Goal: Task Accomplishment & Management: Manage account settings

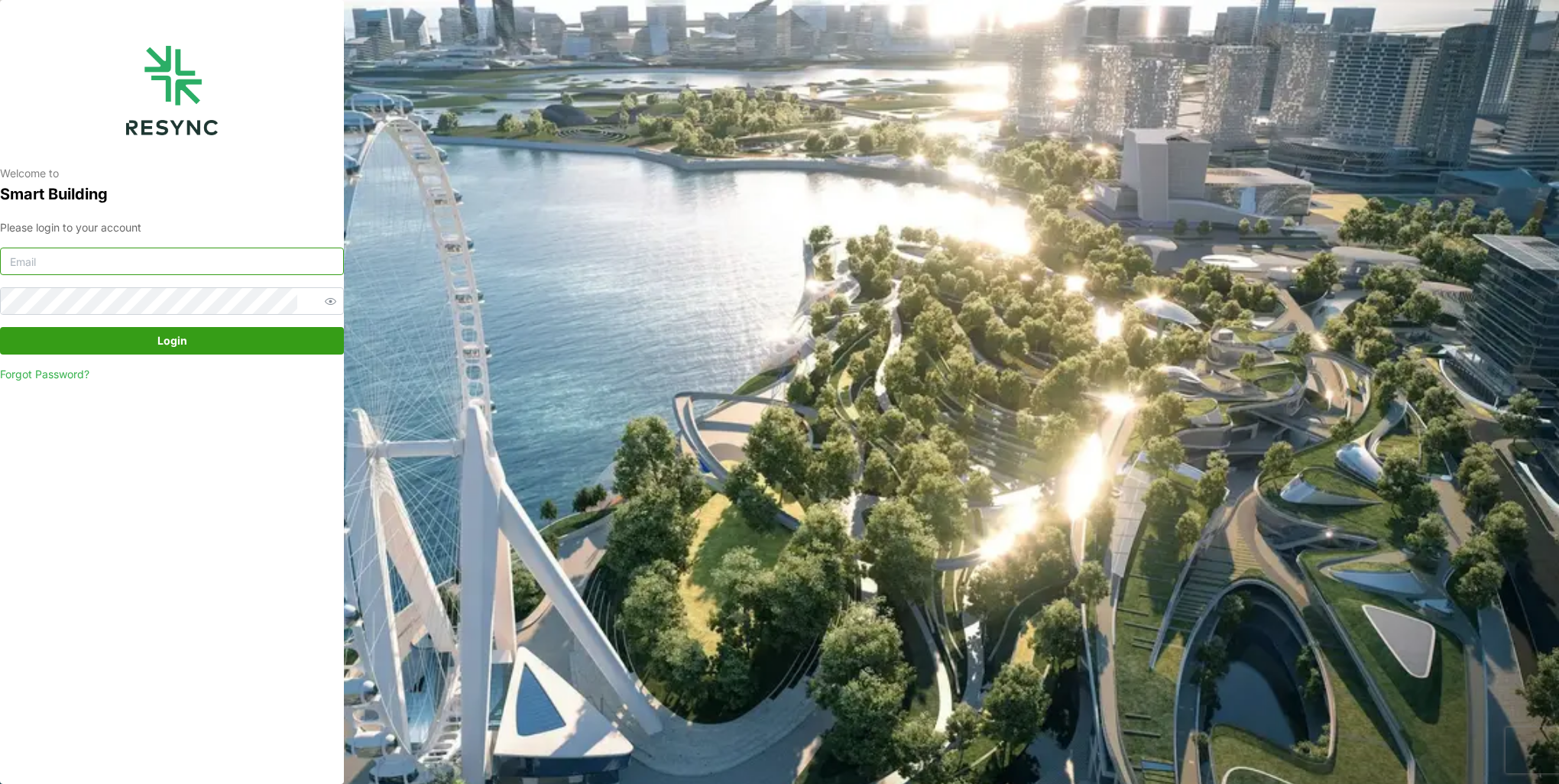
click at [237, 264] on input at bounding box center [172, 261] width 344 height 27
type input "[EMAIL_ADDRESS][DOMAIN_NAME]"
click at [0, 327] on button "Login" at bounding box center [172, 340] width 344 height 27
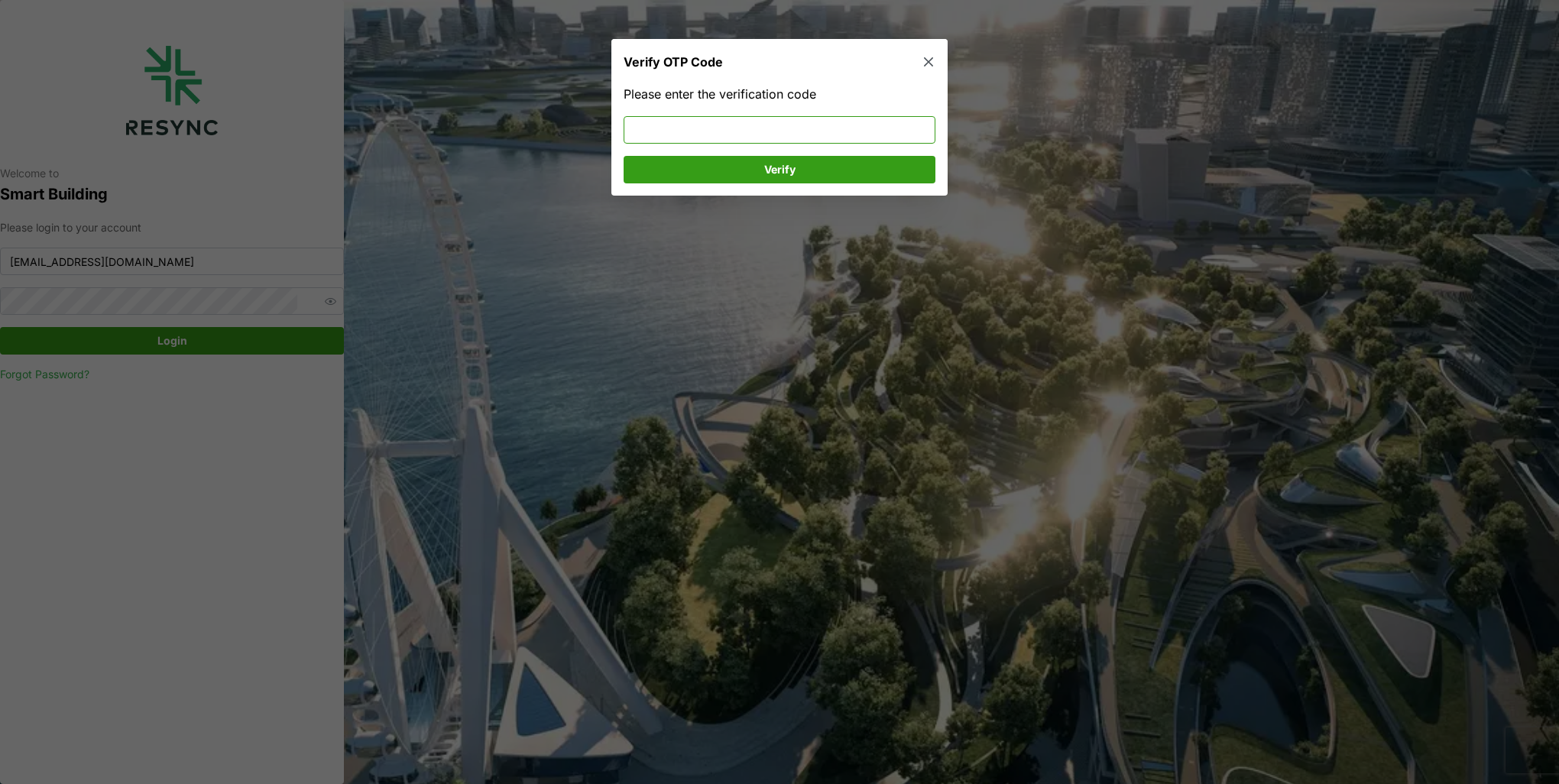
click at [677, 129] on input at bounding box center [780, 129] width 311 height 27
type input "223105"
click at [709, 169] on span "Verify" at bounding box center [779, 170] width 282 height 26
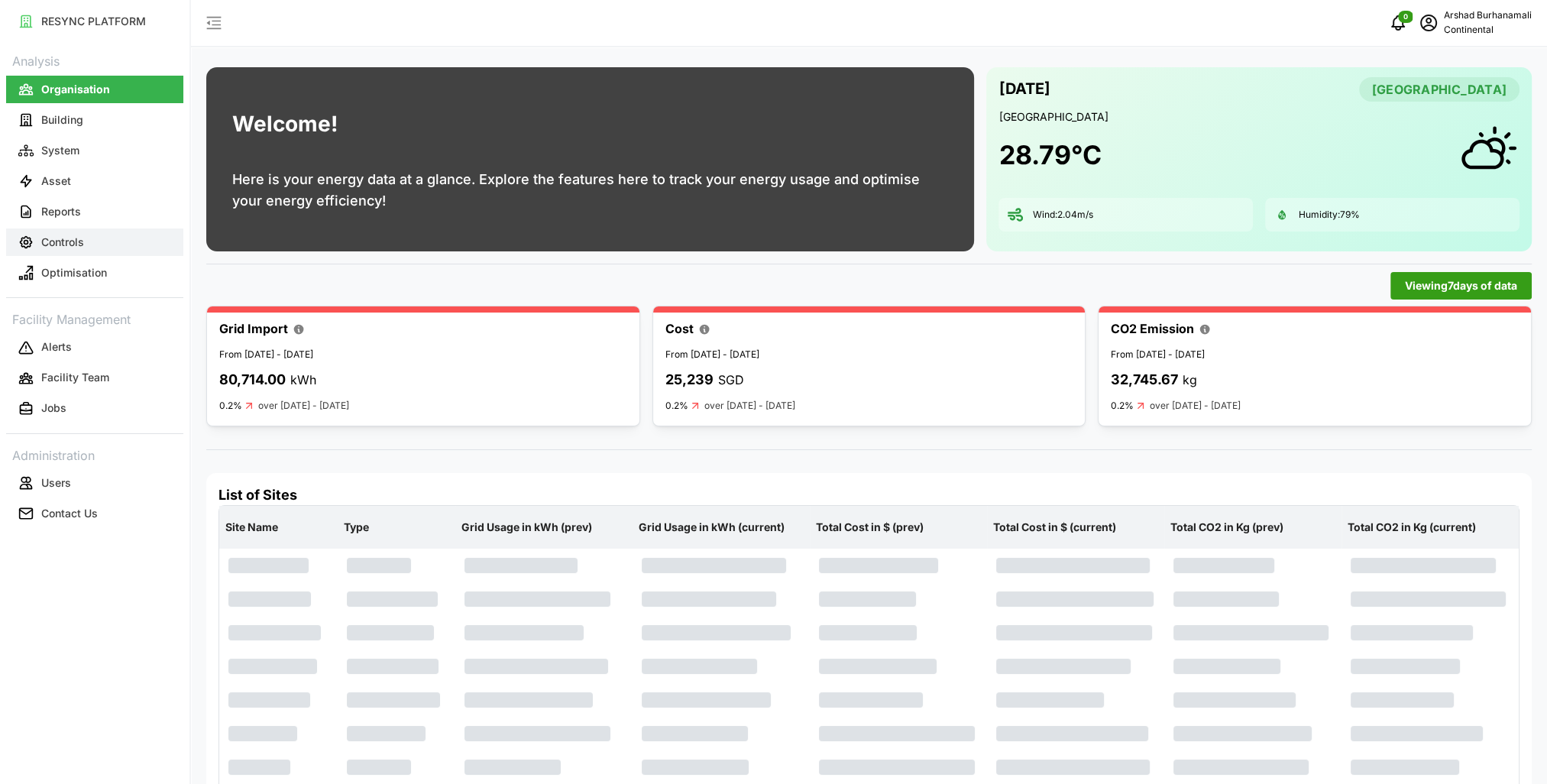
click at [109, 242] on button "Controls" at bounding box center [95, 242] width 177 height 27
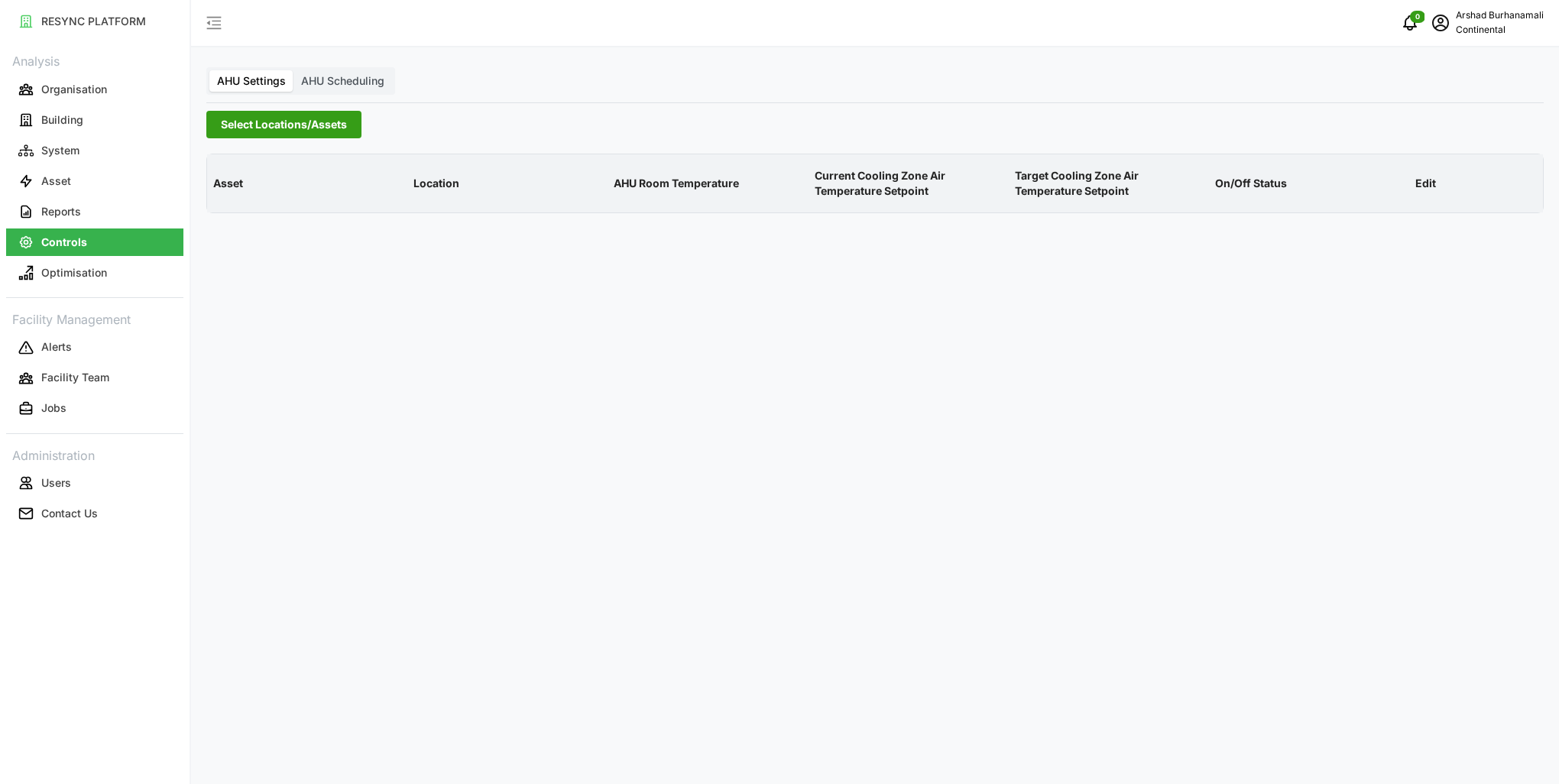
click at [278, 122] on span "Select Locations/Assets" at bounding box center [283, 125] width 126 height 26
click at [219, 193] on div "Continental Automotive Singapore" at bounding box center [369, 193] width 298 height 23
click at [222, 194] on icon at bounding box center [226, 193] width 12 height 12
click at [257, 217] on span "Select CA1" at bounding box center [257, 216] width 10 height 10
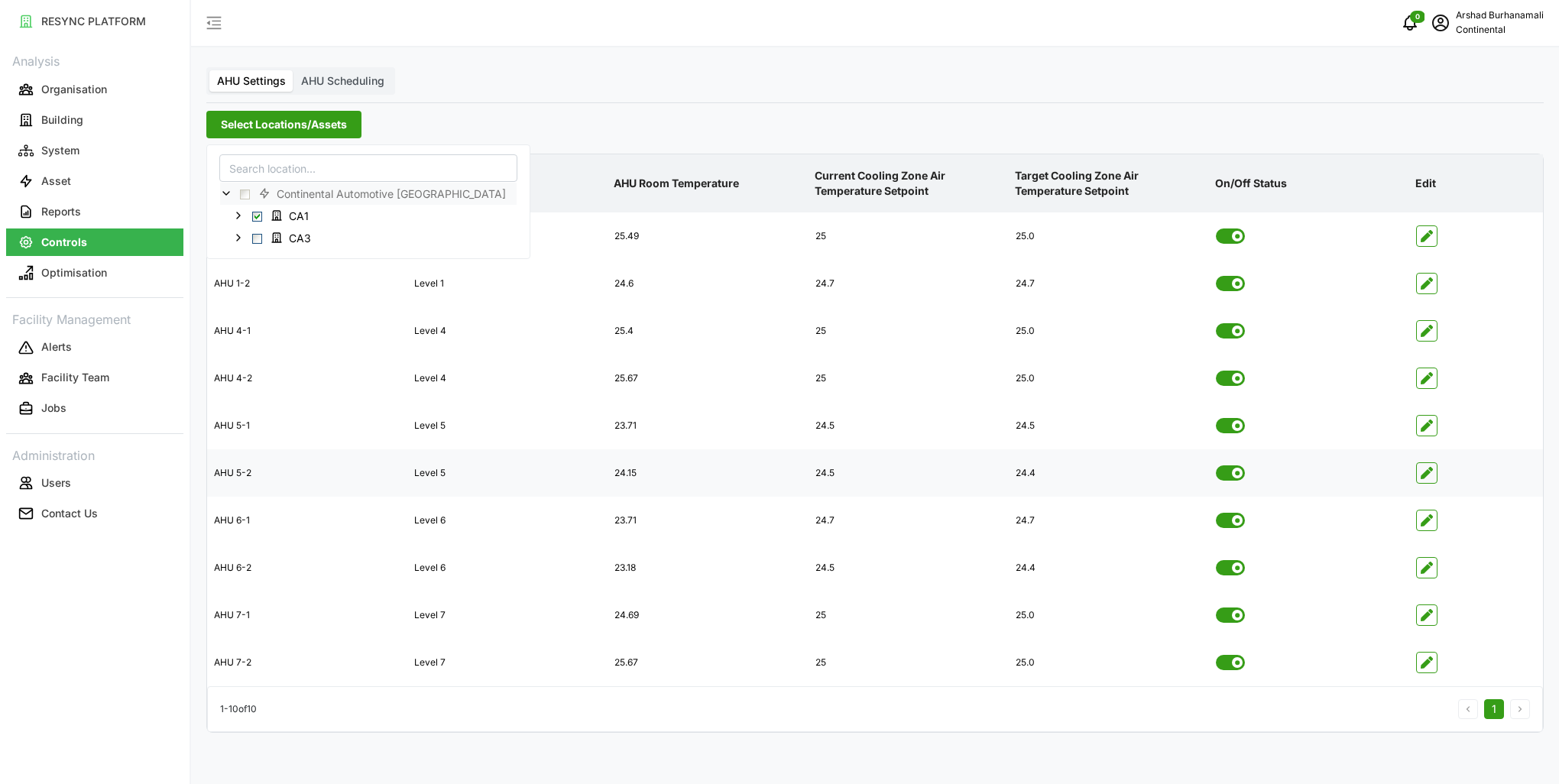
click at [1427, 476] on icon "button" at bounding box center [1426, 473] width 12 height 12
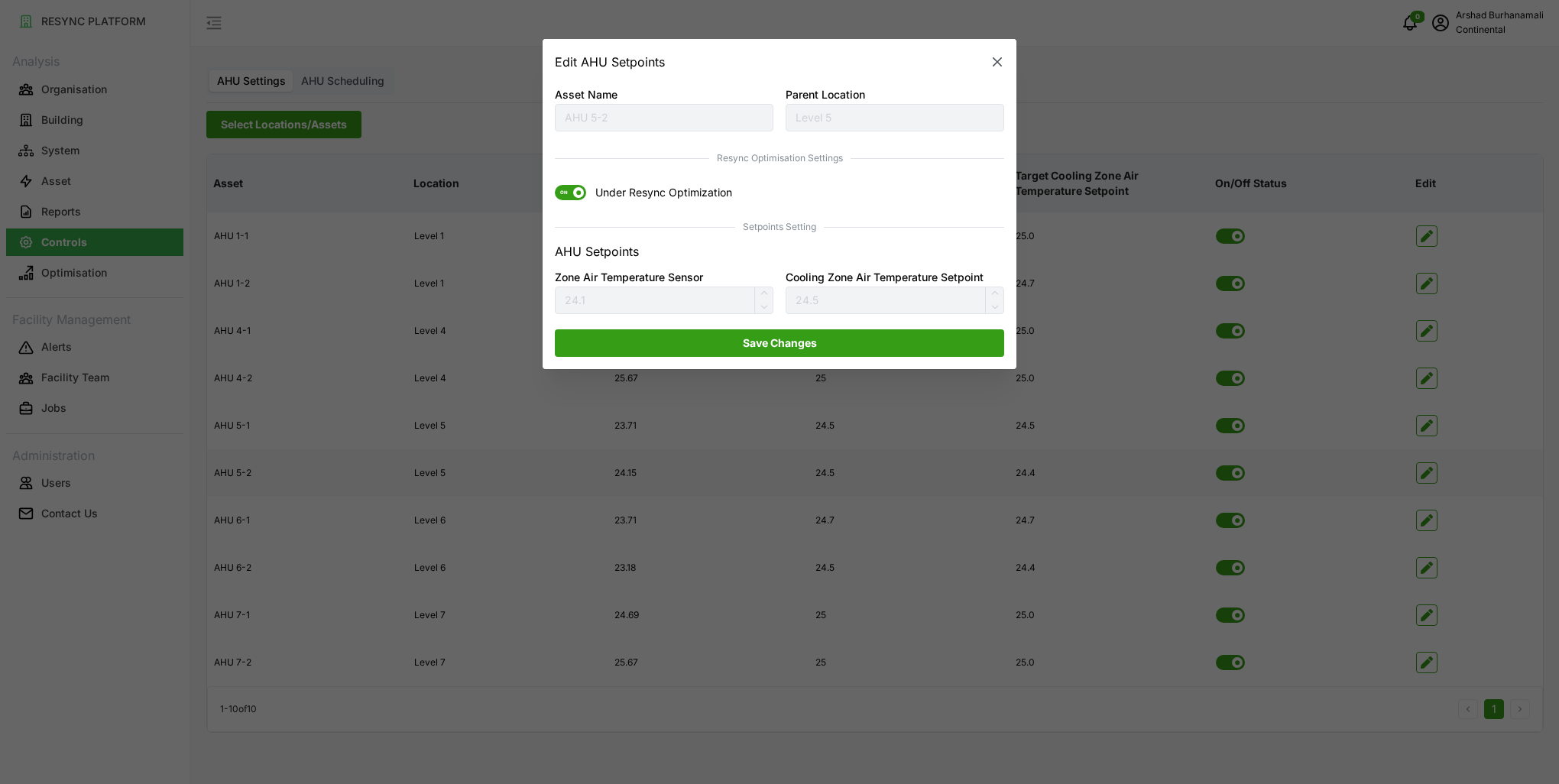
click at [570, 191] on span "ON" at bounding box center [564, 193] width 19 height 15
click at [554, 186] on input "ON Under Resync Optimization" at bounding box center [554, 186] width 0 height 0
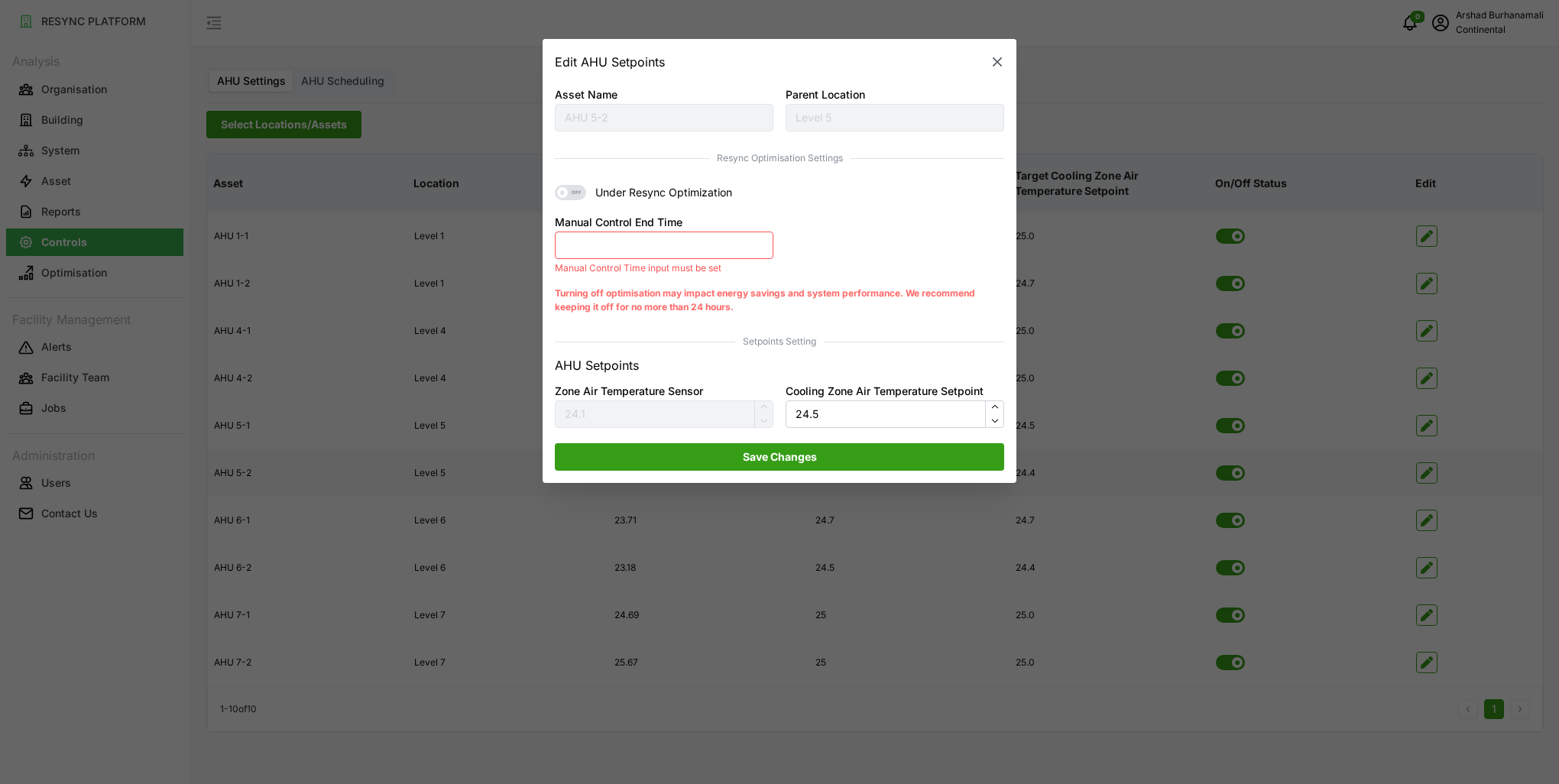
click at [599, 241] on button "Manual Control End Time" at bounding box center [663, 245] width 219 height 27
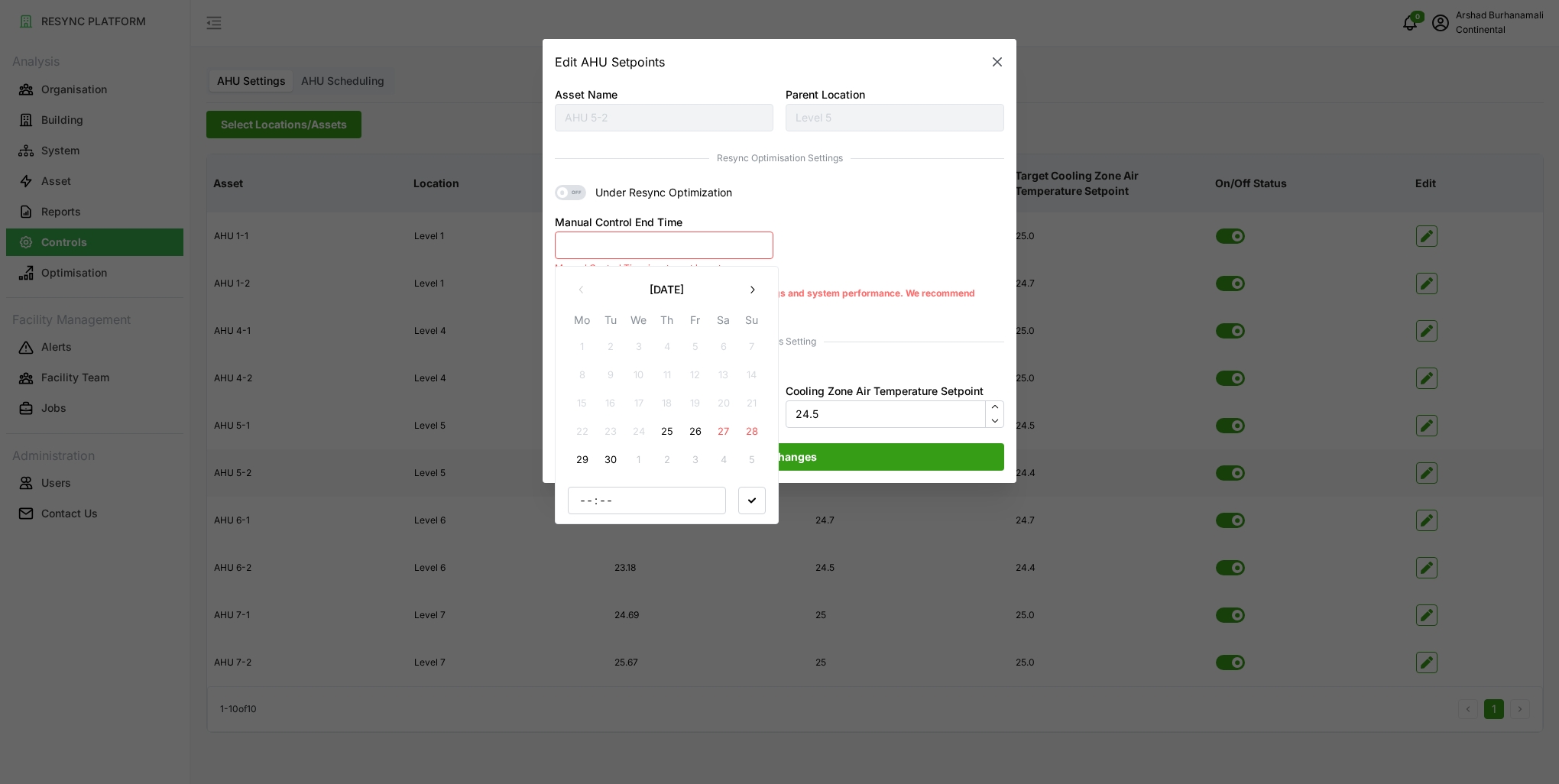
click at [669, 432] on button "25" at bounding box center [666, 431] width 27 height 27
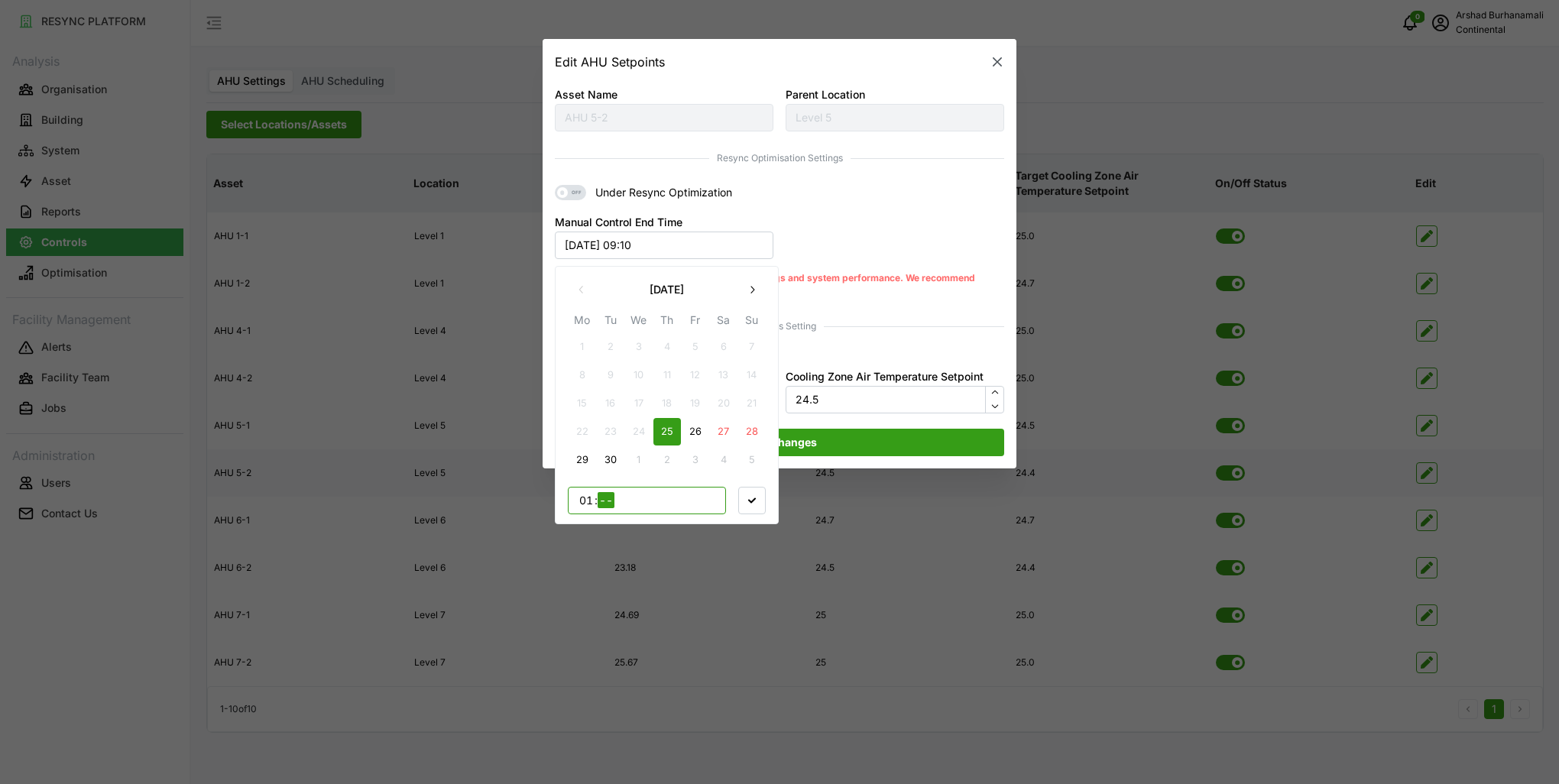
type input "15"
type input "00"
click at [758, 505] on span "button" at bounding box center [752, 500] width 26 height 26
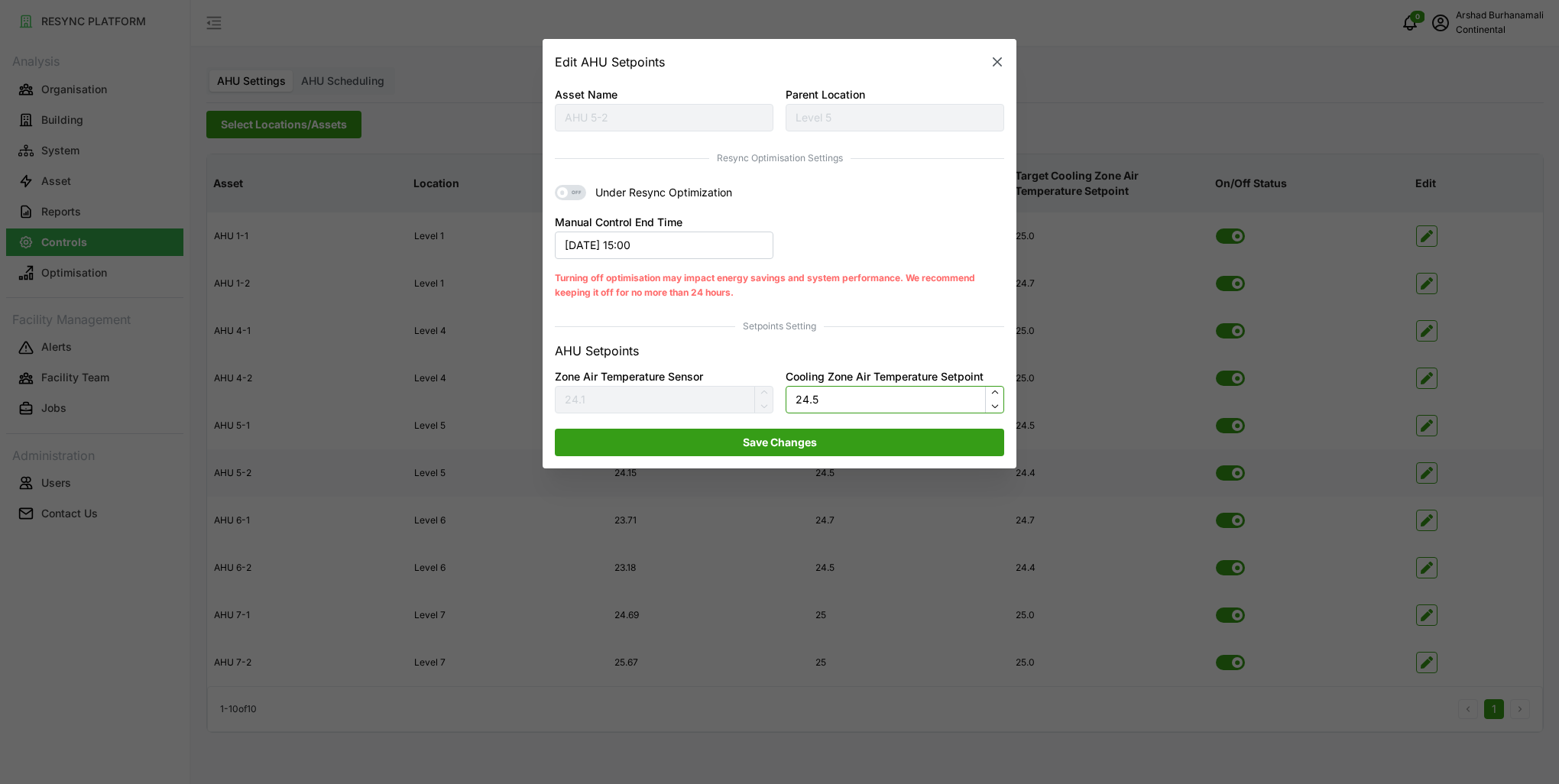
click at [807, 401] on input "24.5" at bounding box center [894, 399] width 219 height 27
type input "23.7"
click at [871, 440] on span "Save Changes" at bounding box center [780, 443] width 420 height 26
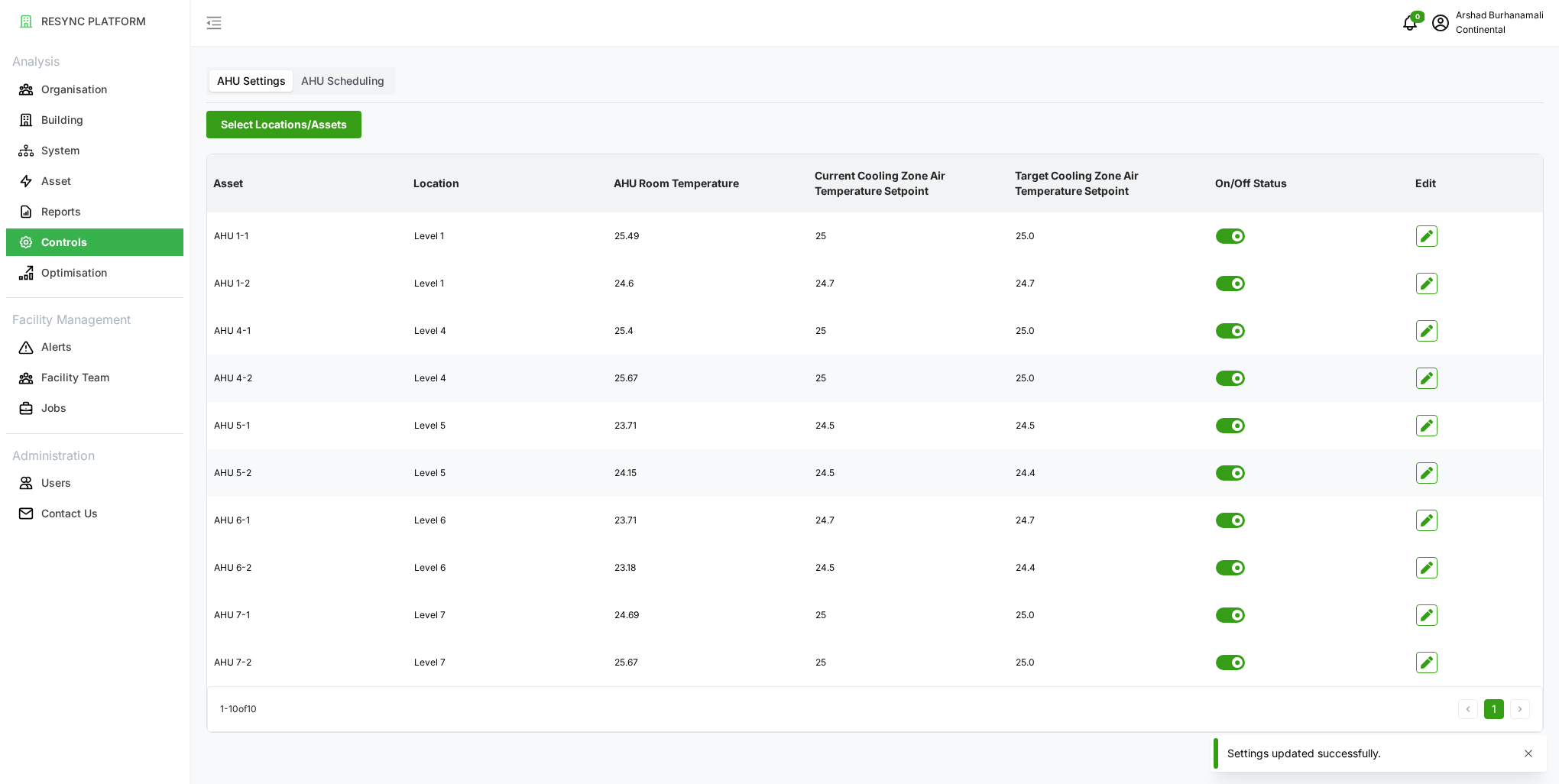
click at [1427, 381] on icon "button" at bounding box center [1426, 378] width 12 height 12
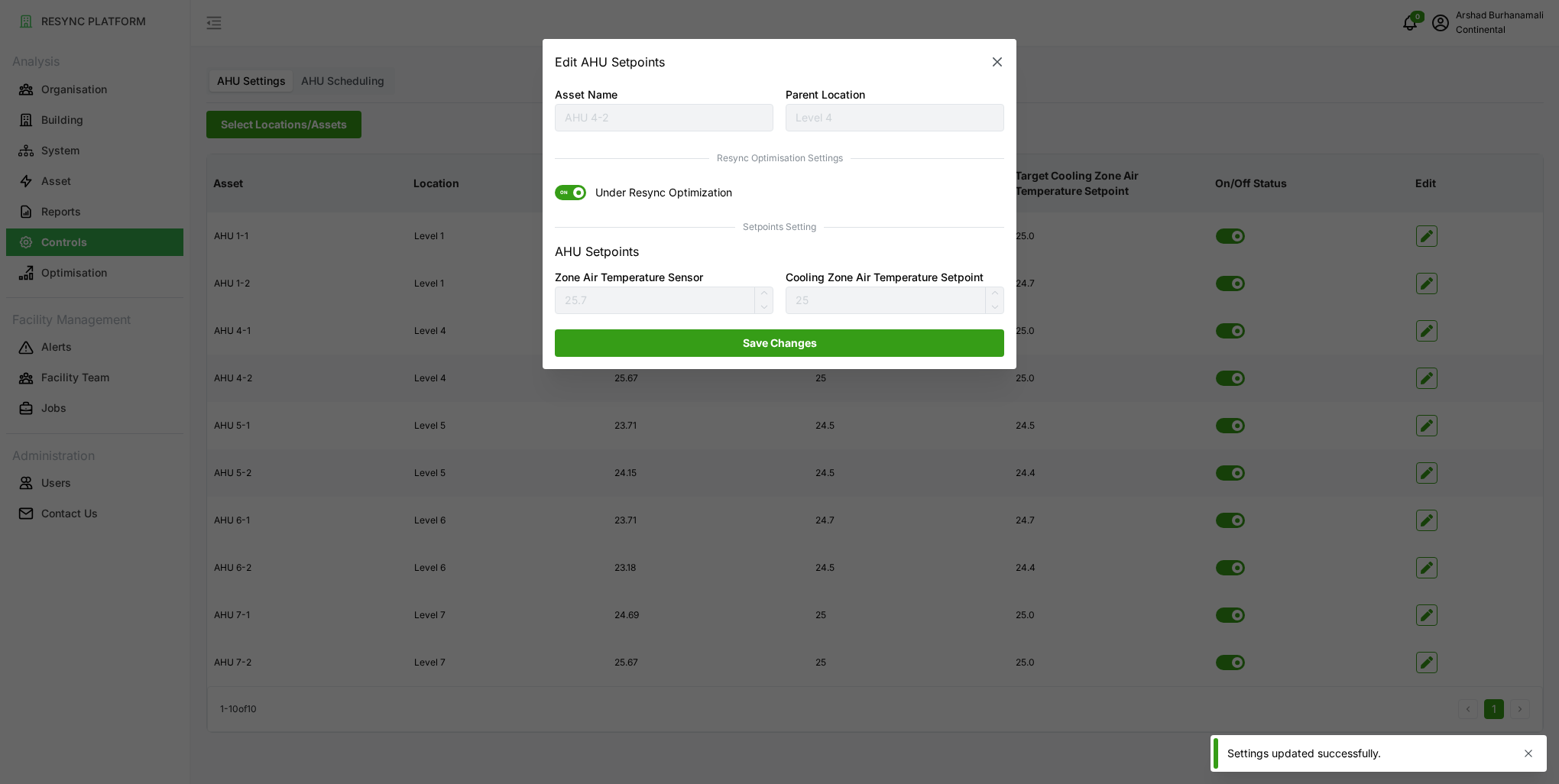
click at [562, 190] on span "ON" at bounding box center [564, 193] width 19 height 15
click at [554, 186] on input "ON Under Resync Optimization" at bounding box center [554, 186] width 0 height 0
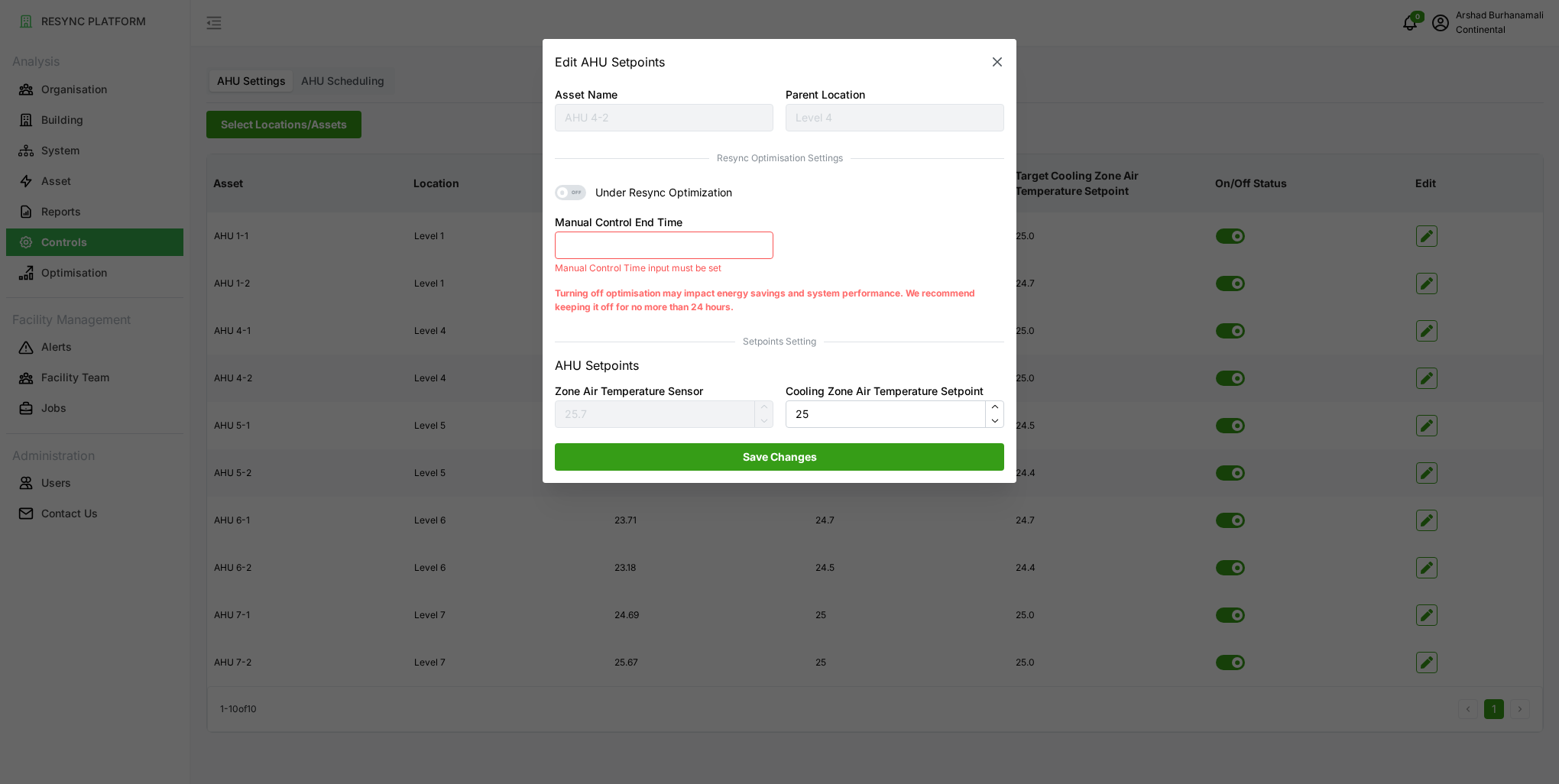
click at [620, 244] on button "Manual Control End Time" at bounding box center [663, 245] width 219 height 27
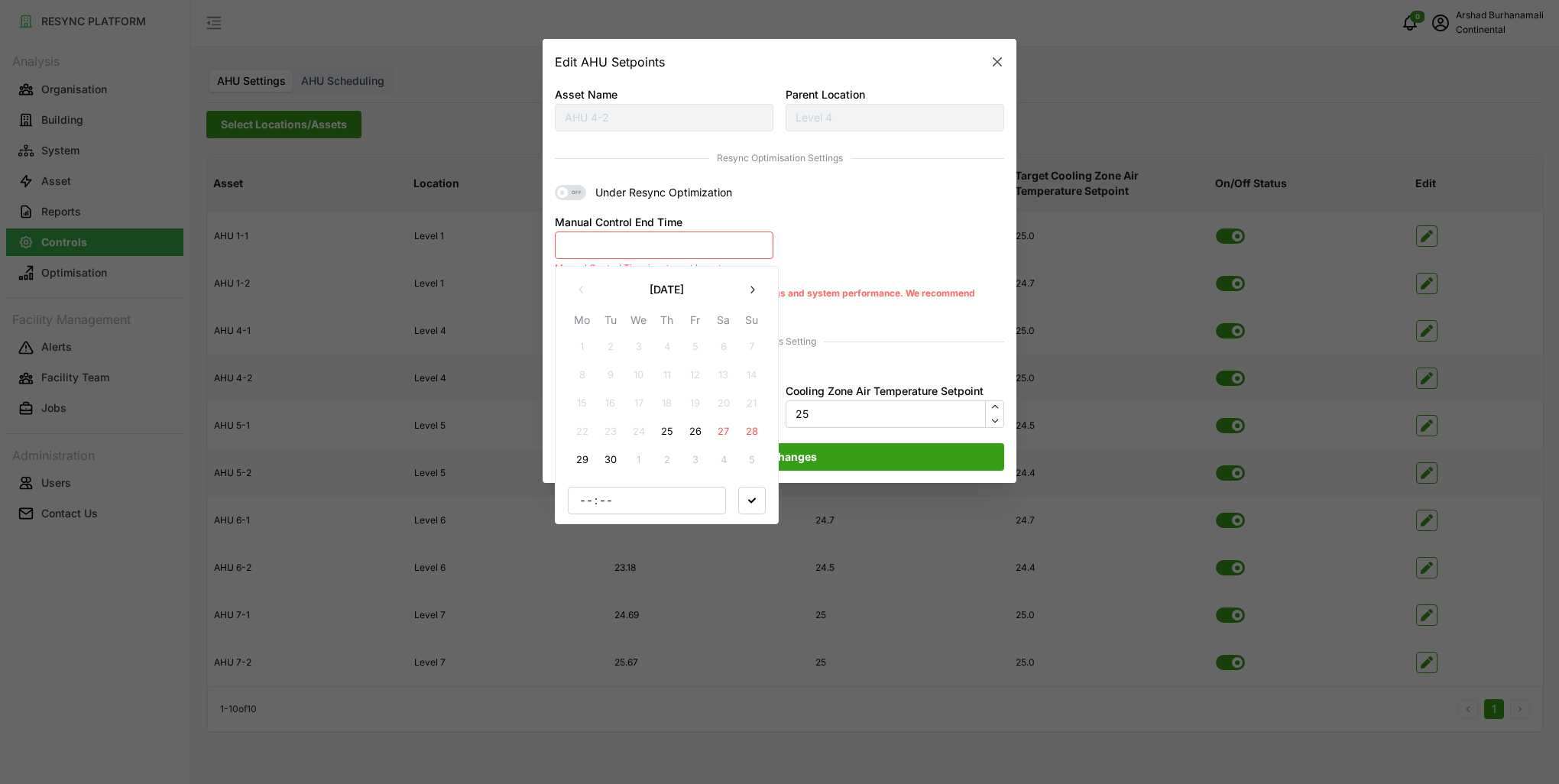
click at [663, 431] on button "25" at bounding box center [666, 431] width 27 height 27
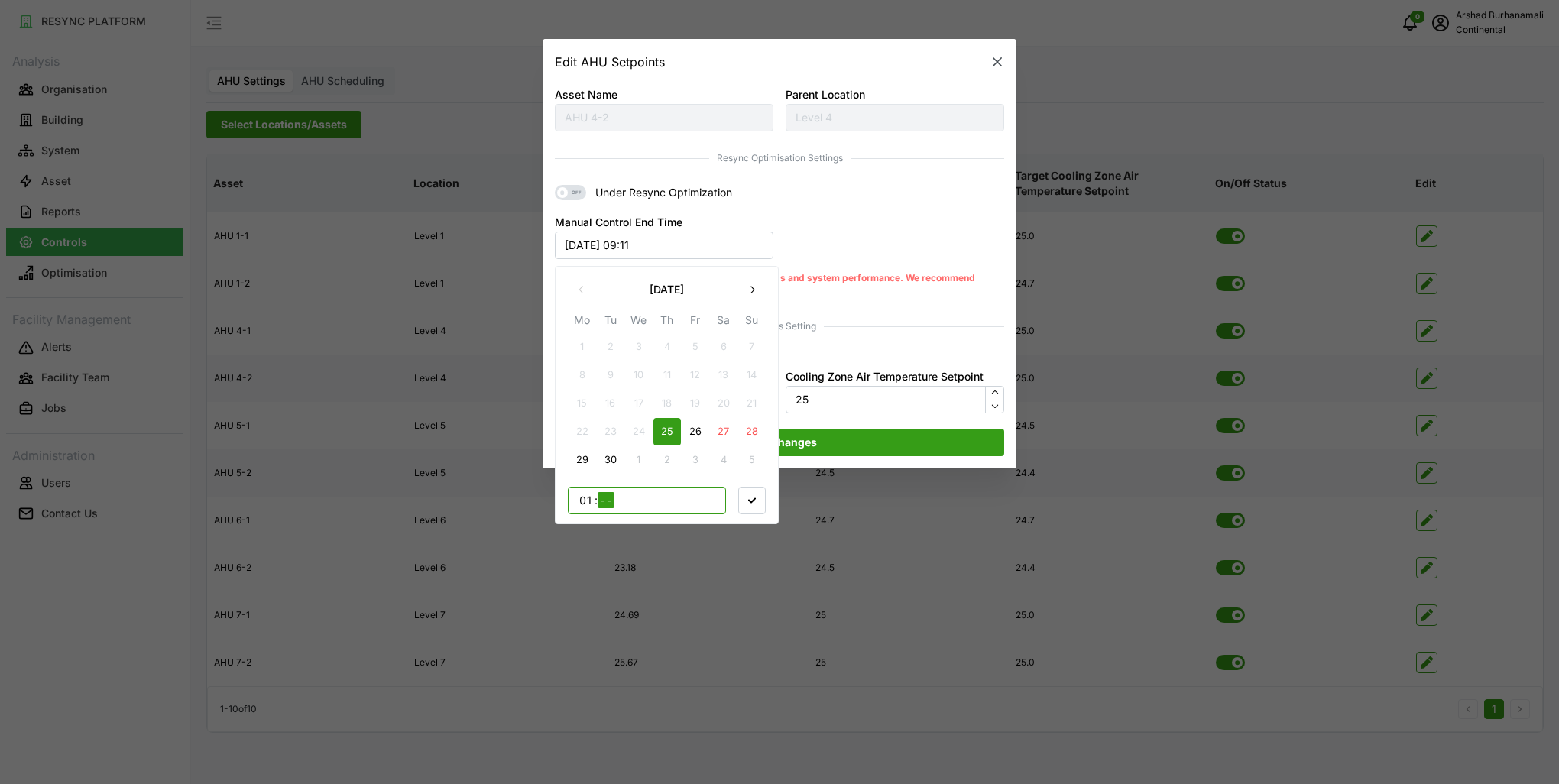
type input "15"
type input "00"
click at [746, 503] on span "button" at bounding box center [752, 500] width 26 height 26
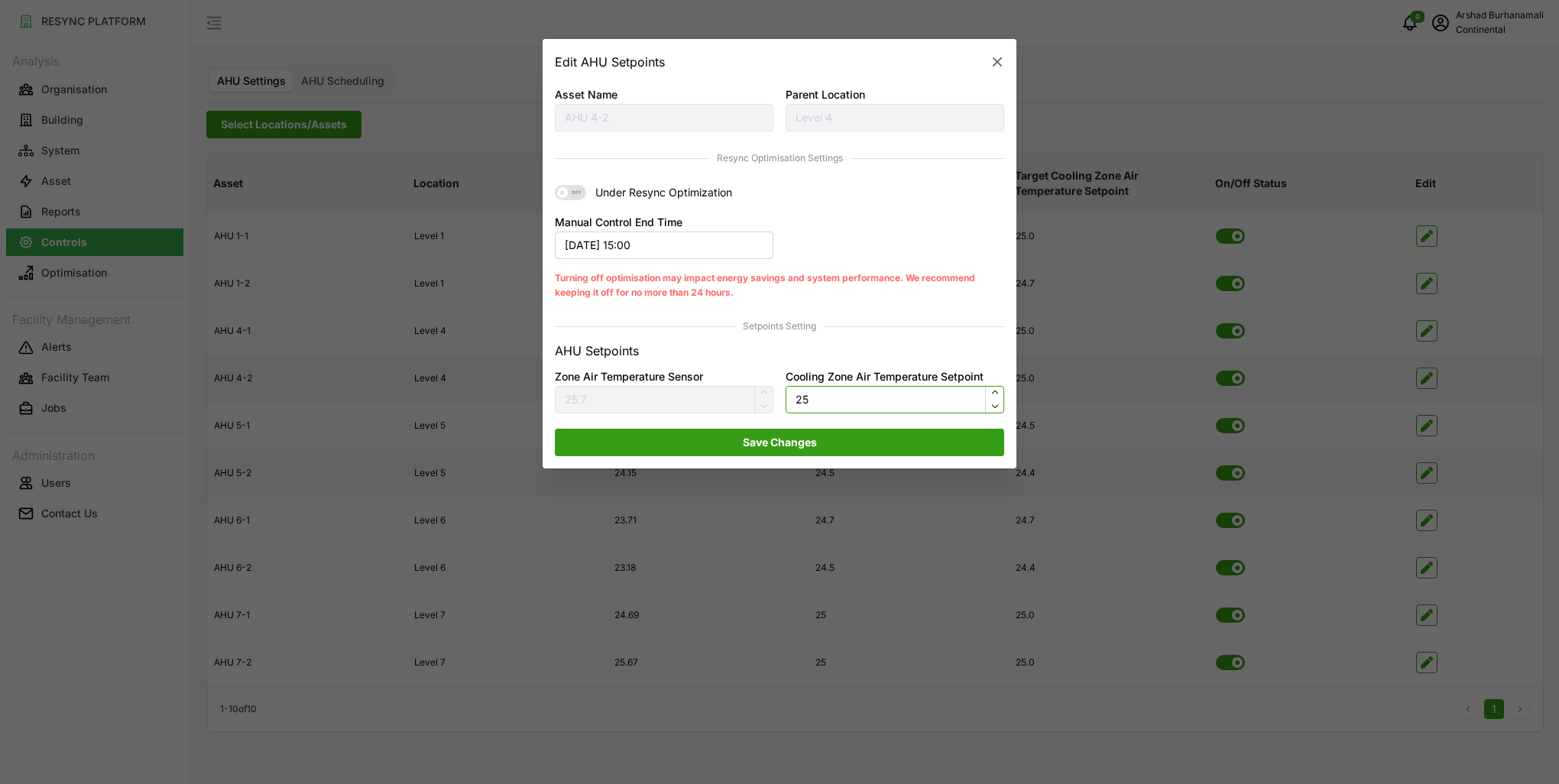
click at [807, 397] on input "25" at bounding box center [894, 399] width 219 height 27
type input "24.5"
click at [822, 435] on span "Save Changes" at bounding box center [780, 443] width 420 height 26
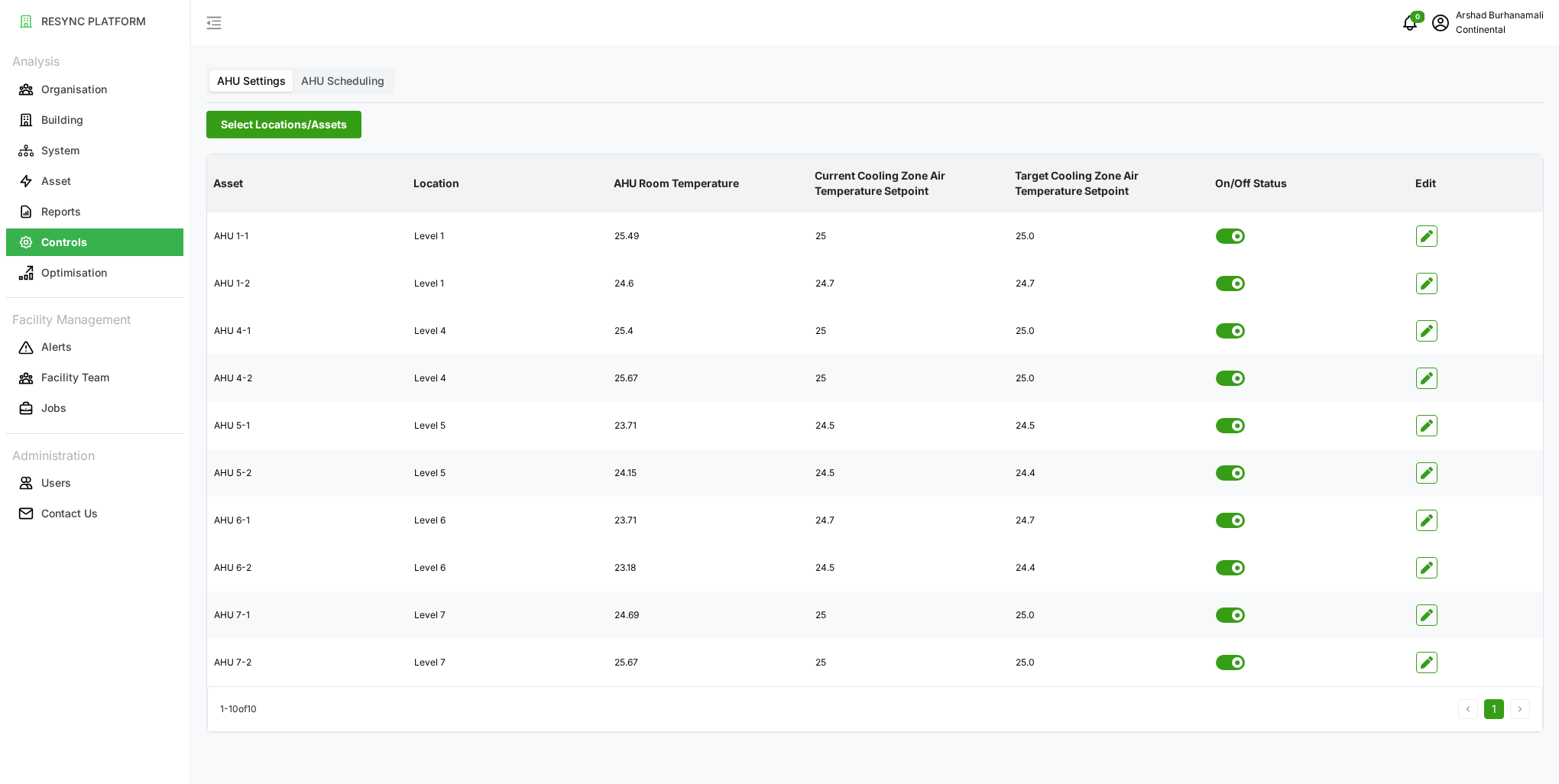
click at [1430, 619] on icon "button" at bounding box center [1426, 614] width 12 height 12
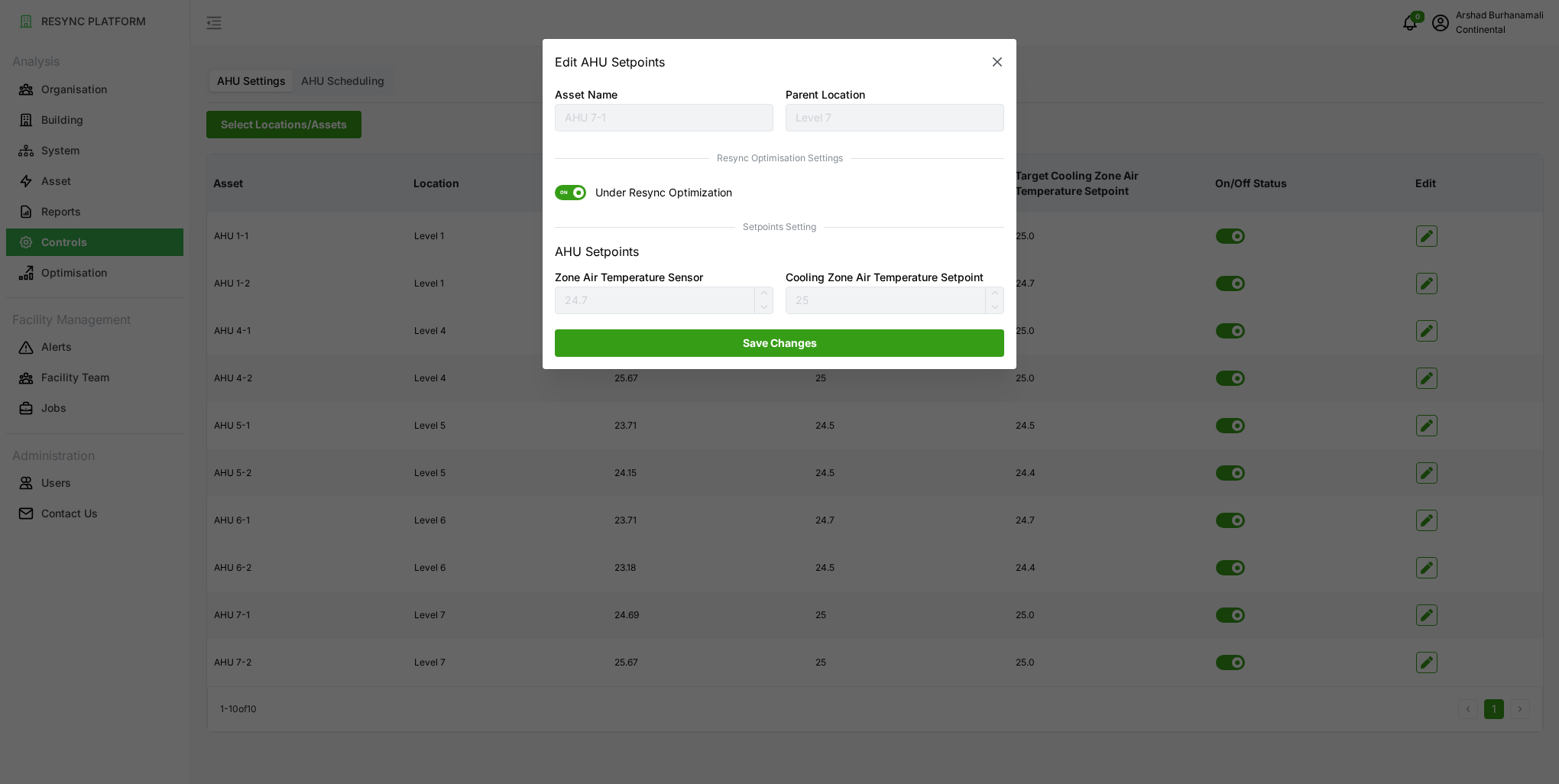
click at [575, 196] on span at bounding box center [578, 192] width 10 height 10
click at [554, 186] on input "ON Under Resync Optimization" at bounding box center [554, 186] width 0 height 0
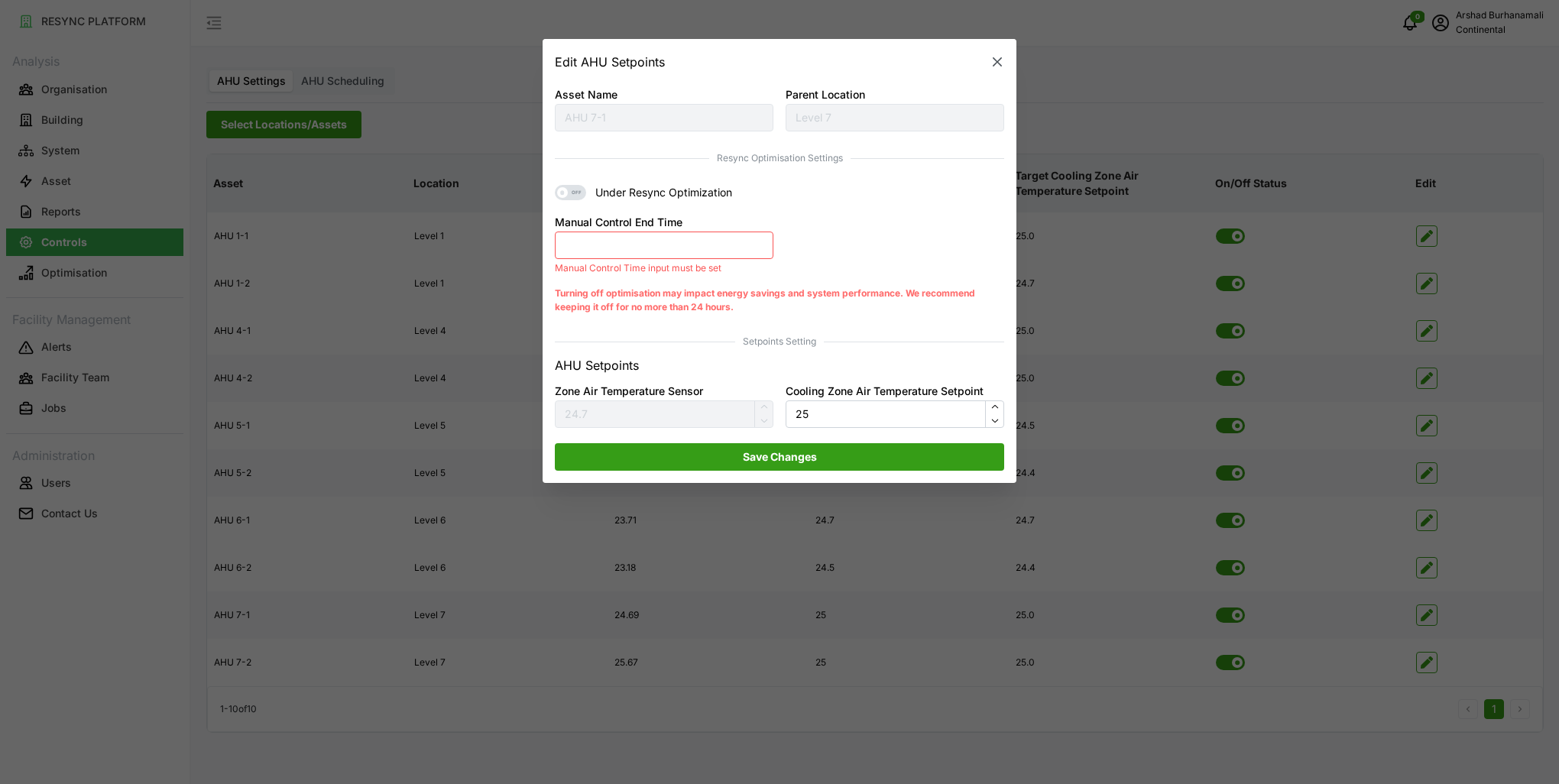
click at [632, 250] on button "Manual Control End Time" at bounding box center [663, 245] width 219 height 27
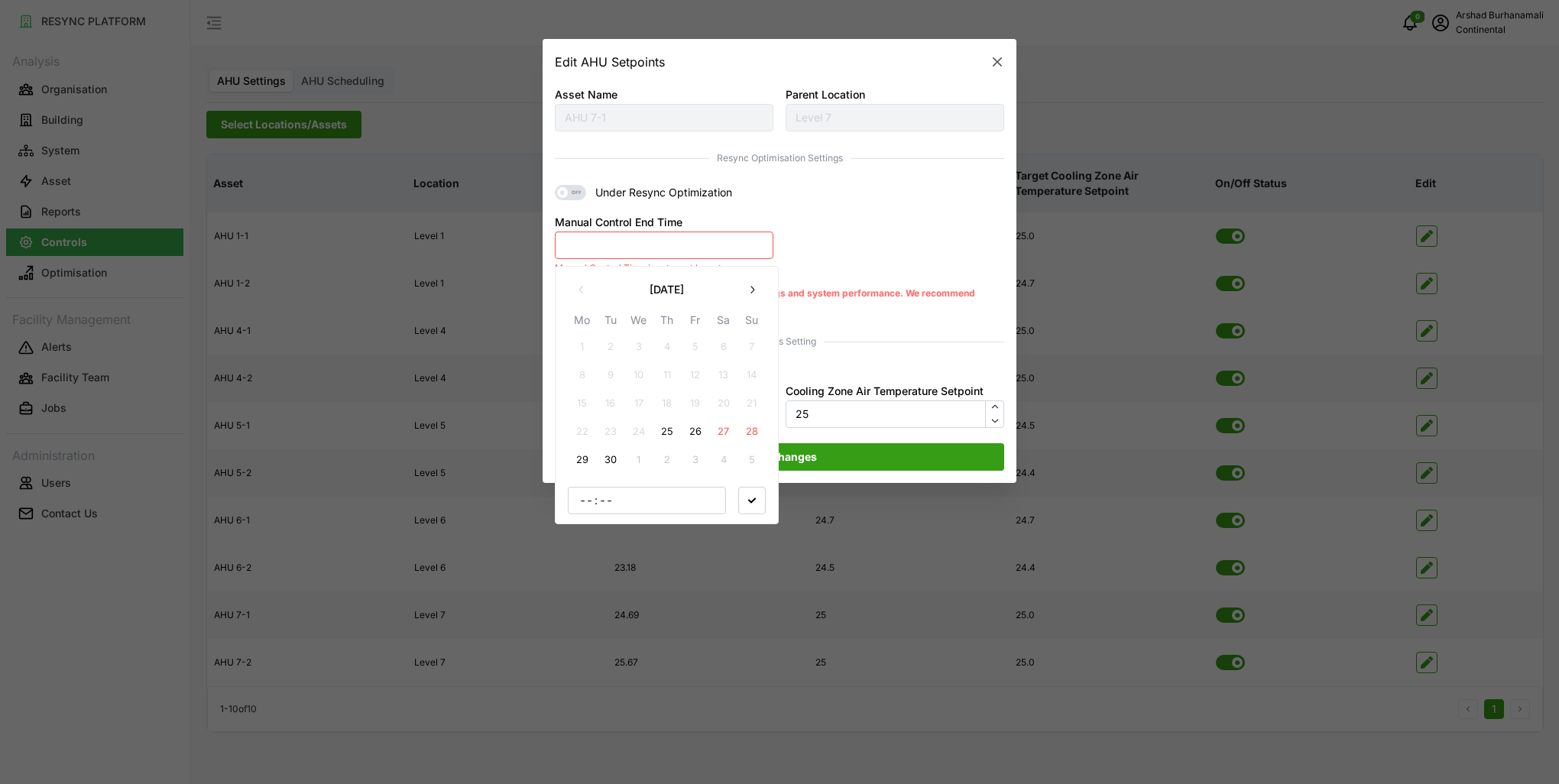
click at [669, 432] on button "25" at bounding box center [666, 431] width 27 height 27
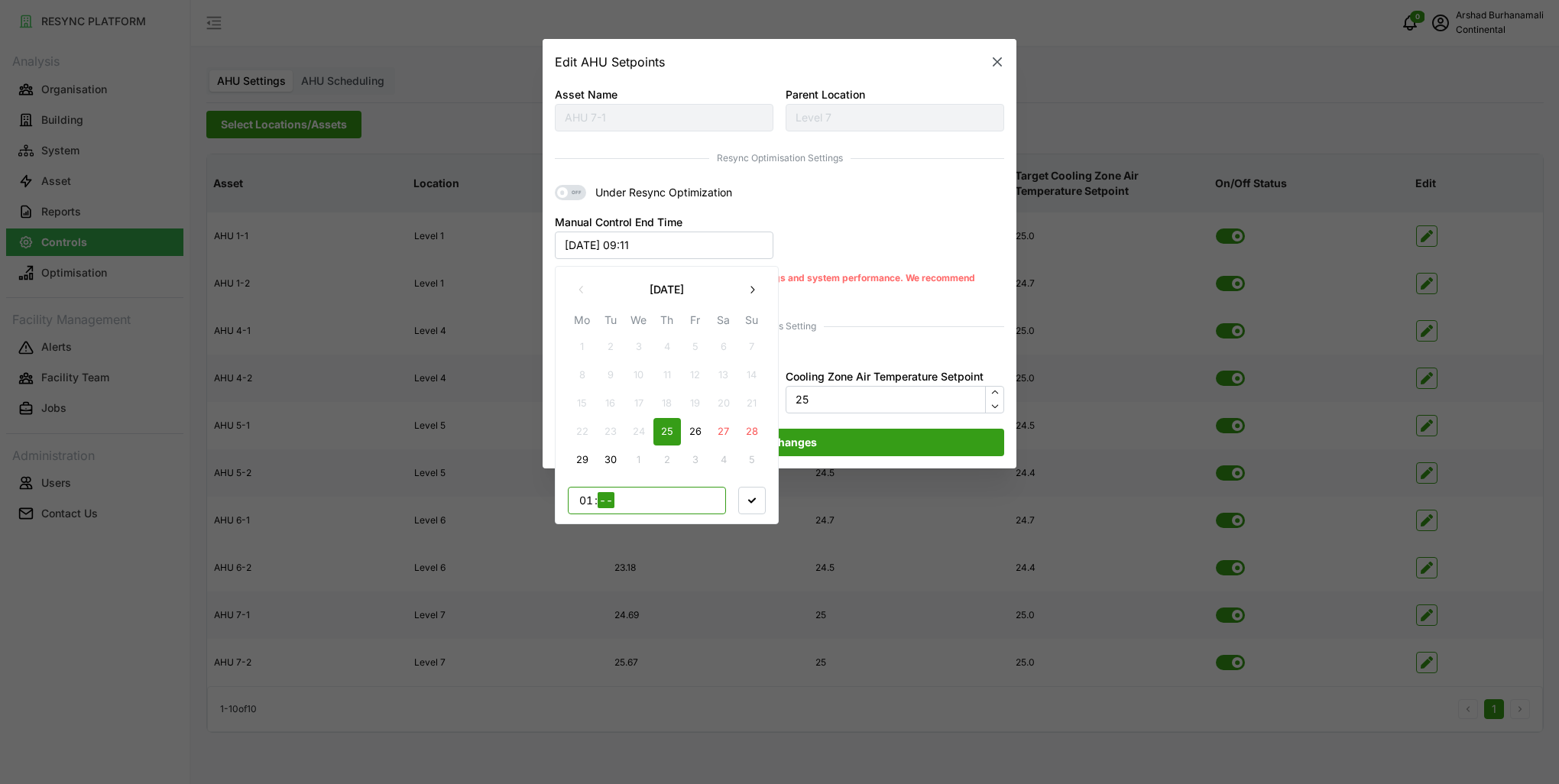
type input "10"
type input "30"
click at [747, 494] on span "button" at bounding box center [752, 500] width 26 height 26
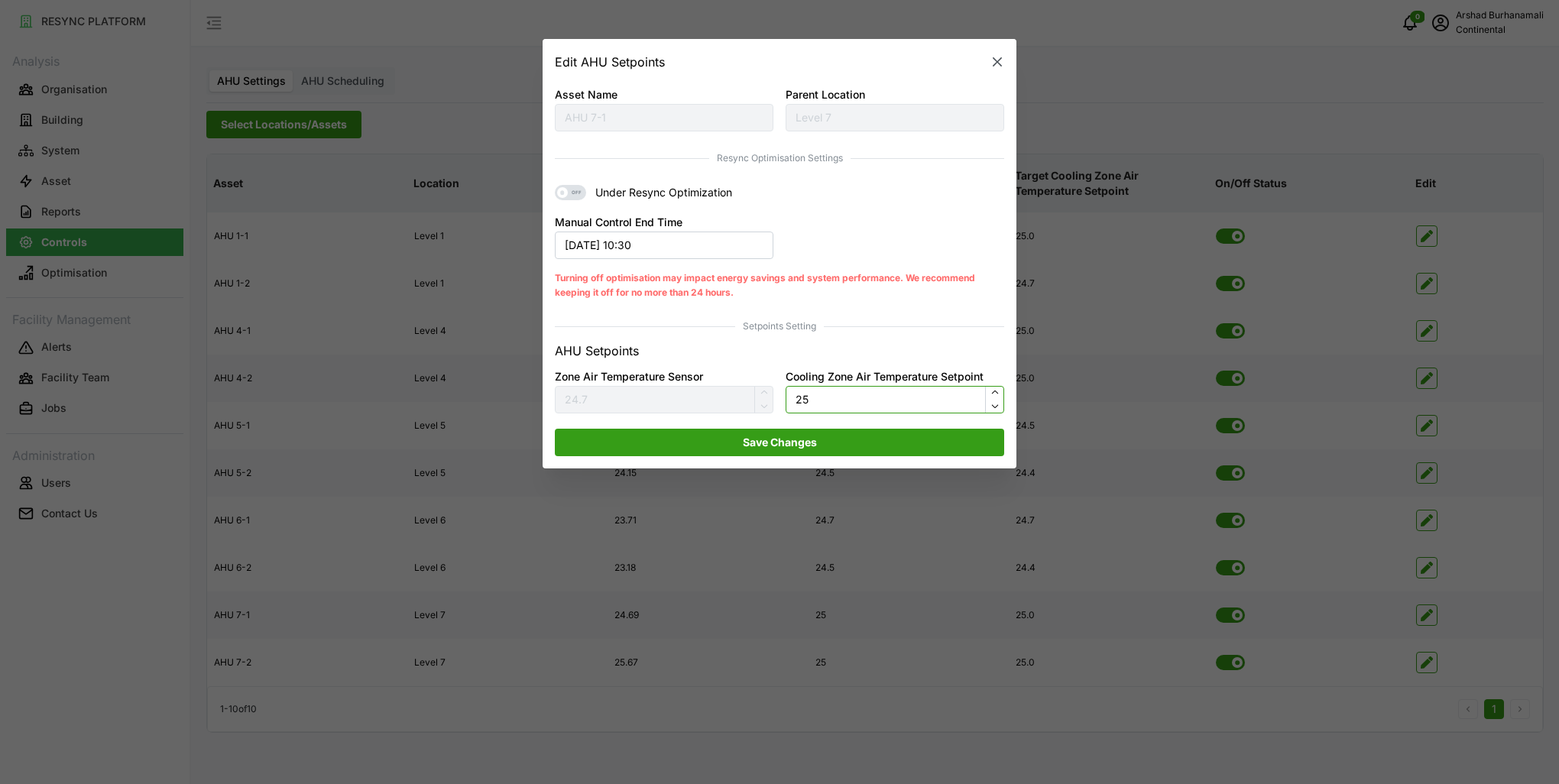
click at [832, 410] on input "25" at bounding box center [894, 399] width 219 height 27
type input "24.5"
click at [803, 435] on span "Save Changes" at bounding box center [780, 443] width 74 height 26
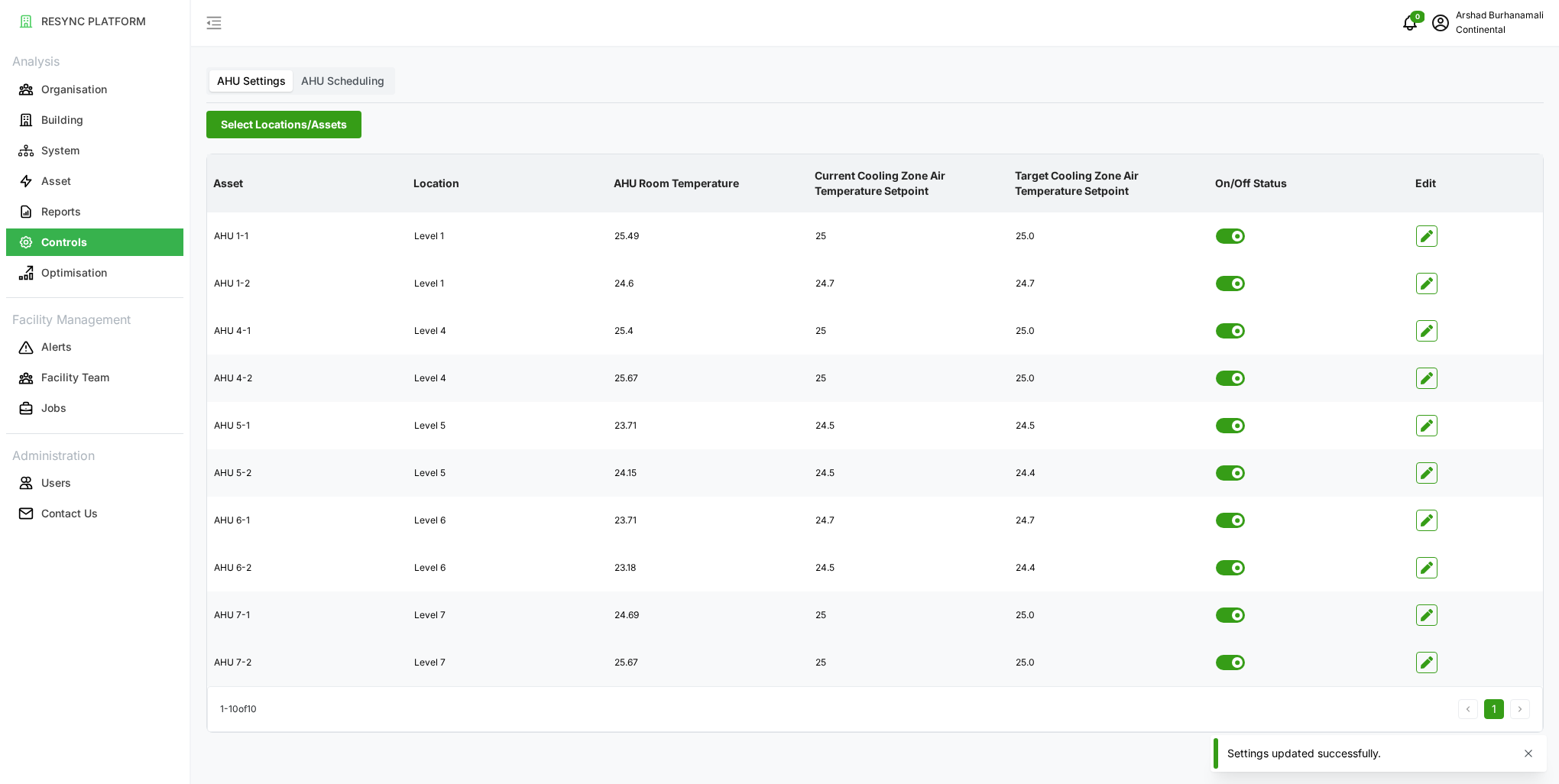
click at [1423, 664] on icon "button" at bounding box center [1426, 662] width 12 height 12
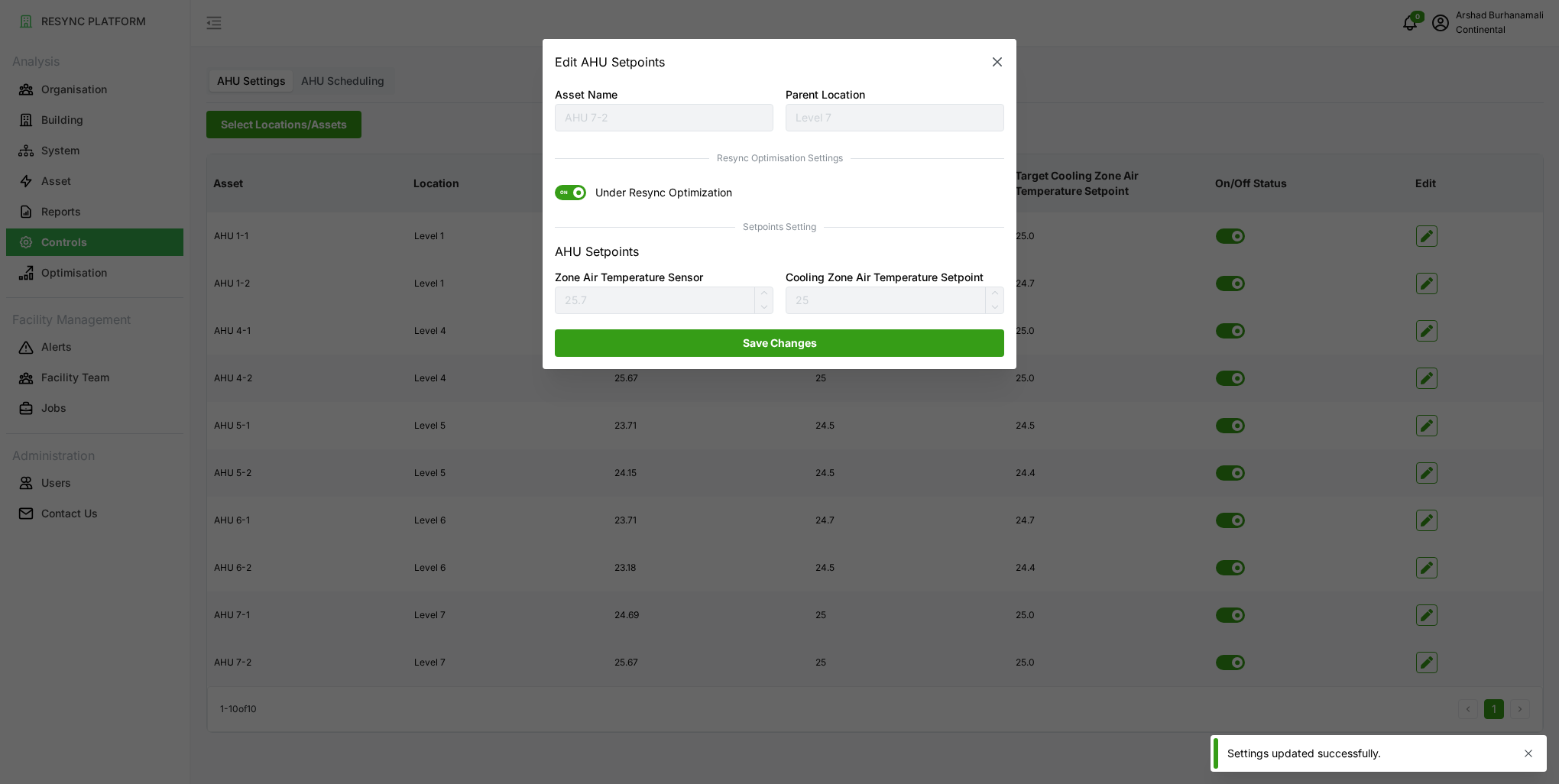
click at [572, 196] on span "ON" at bounding box center [564, 193] width 19 height 15
click at [554, 186] on input "ON Under Resync Optimization" at bounding box center [554, 186] width 0 height 0
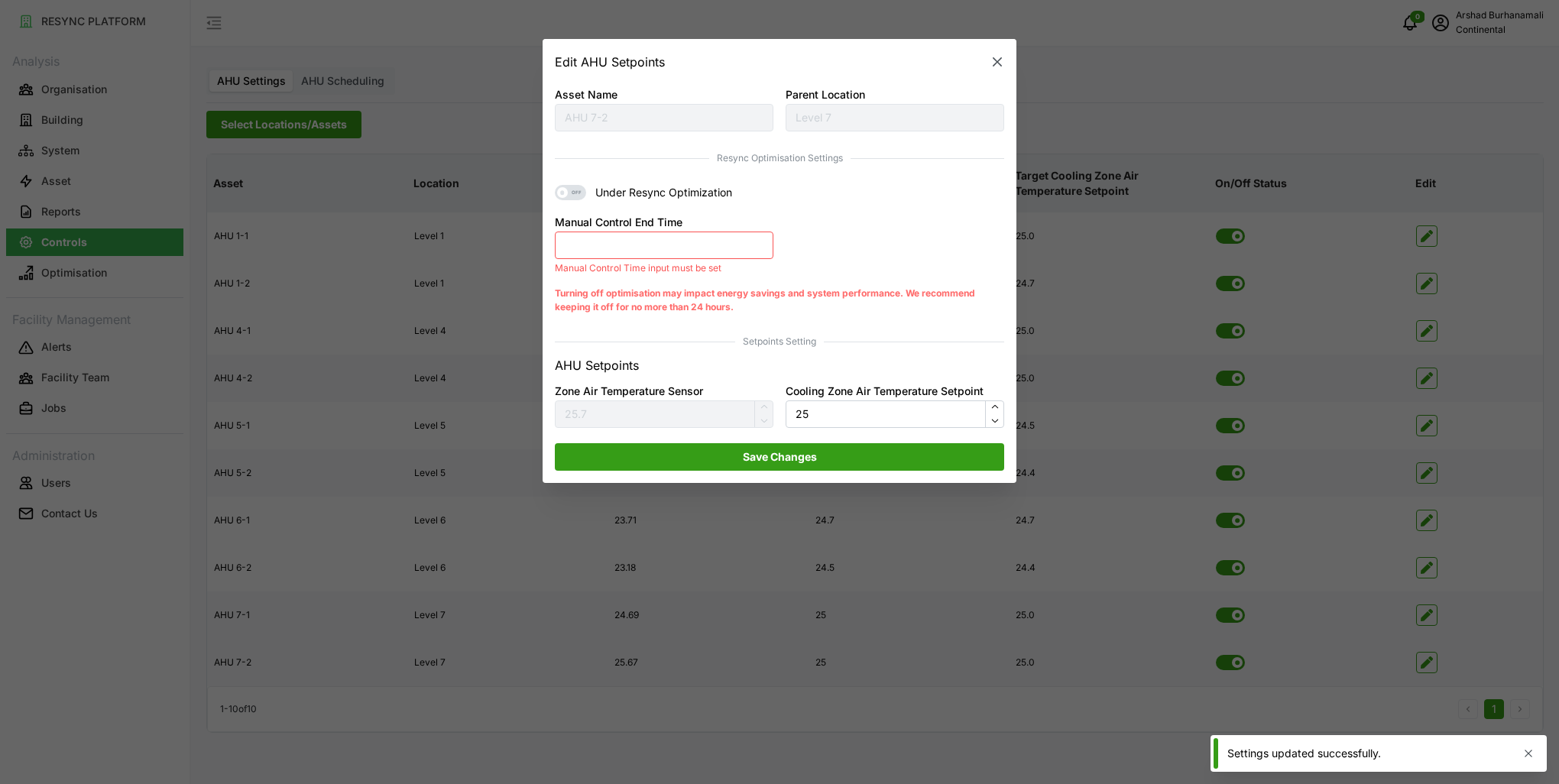
click at [607, 255] on button "Manual Control End Time" at bounding box center [663, 245] width 219 height 27
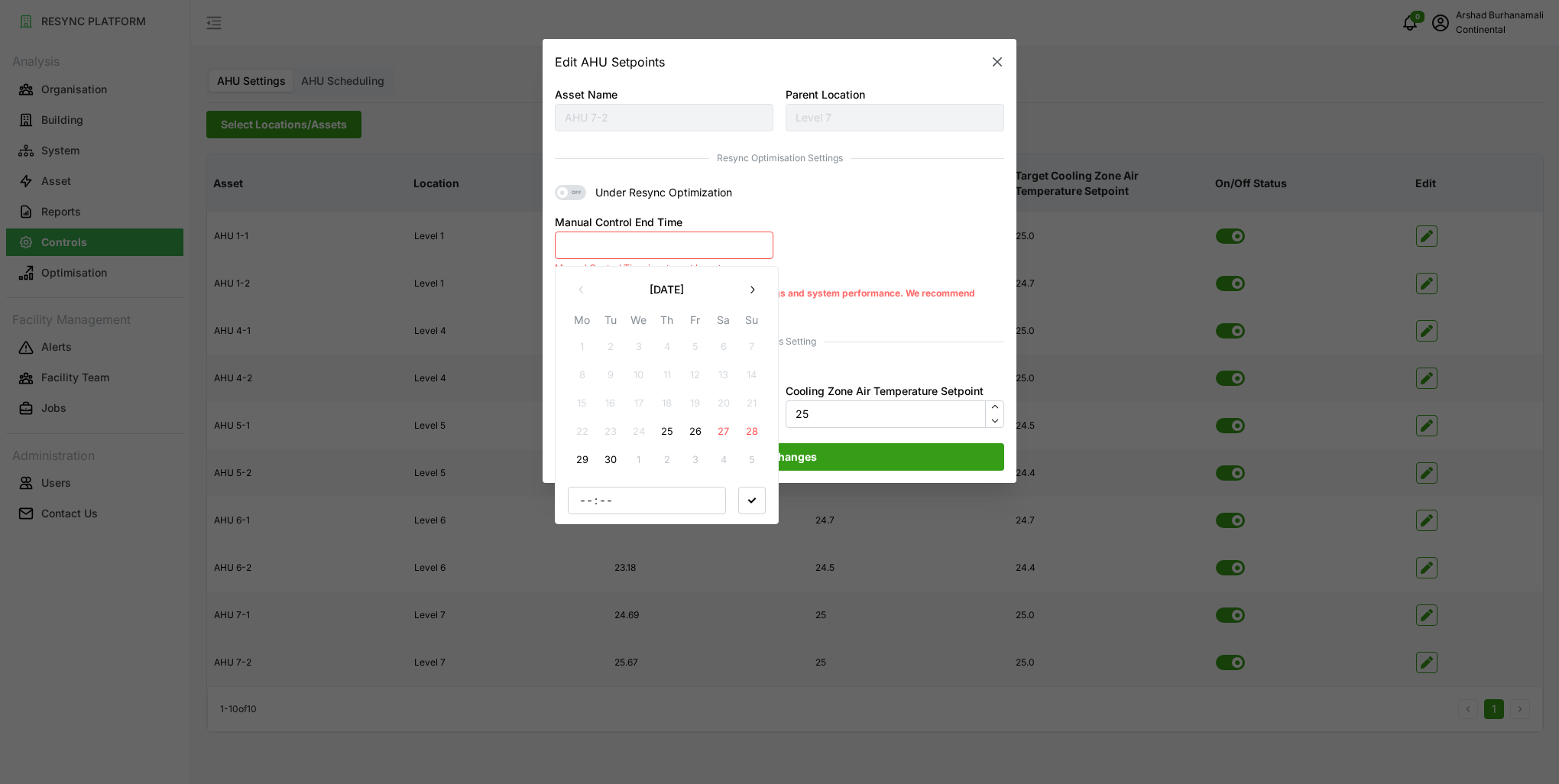
click at [669, 439] on button "25" at bounding box center [666, 431] width 27 height 27
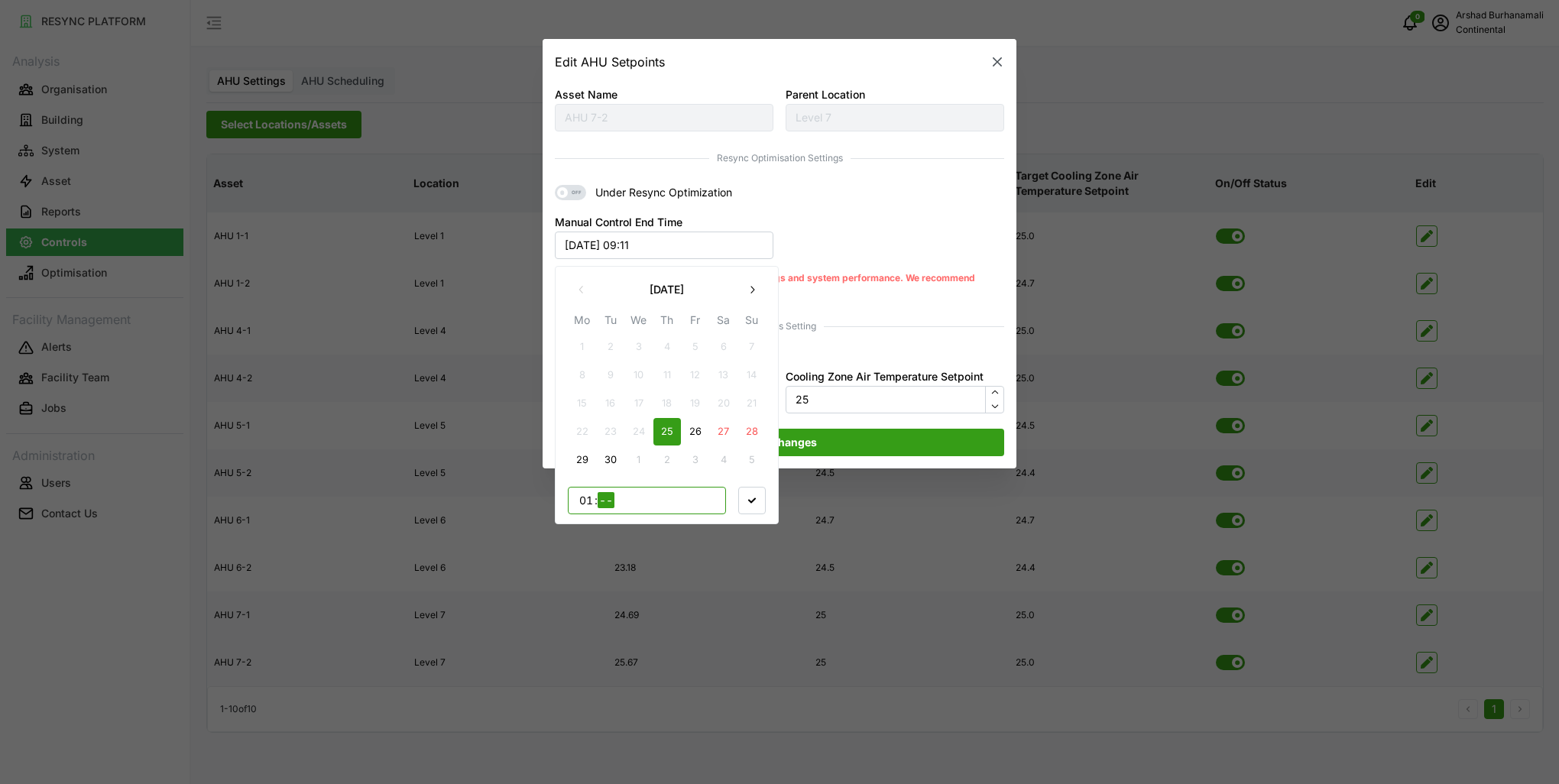
type input "10"
type input "30"
drag, startPoint x: 751, startPoint y: 507, endPoint x: 789, endPoint y: 463, distance: 58.1
click at [751, 506] on span "button" at bounding box center [752, 500] width 26 height 26
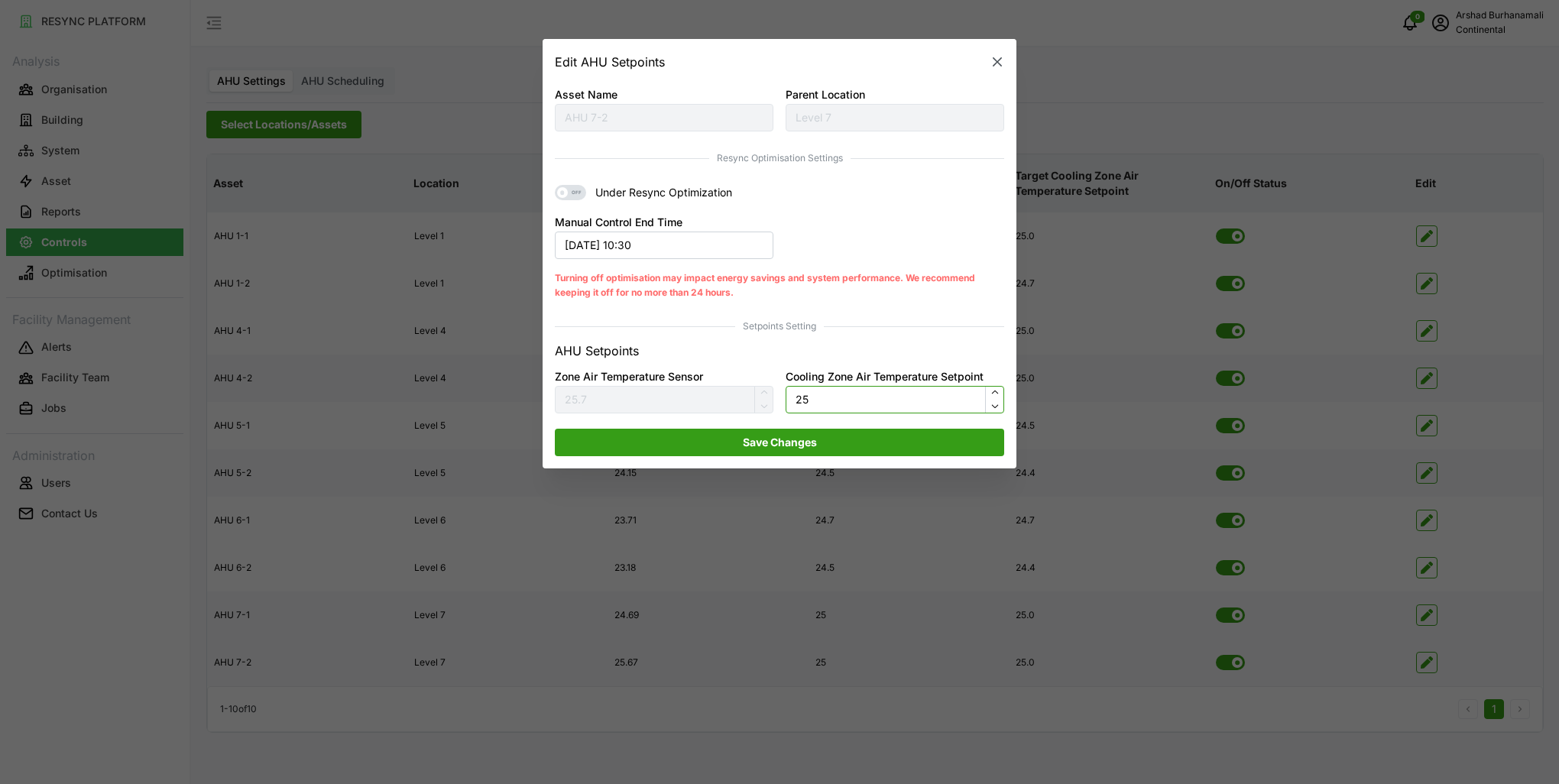
click at [805, 402] on input "25" at bounding box center [894, 399] width 219 height 27
type input "24.5"
click at [806, 439] on span "Save Changes" at bounding box center [780, 443] width 74 height 26
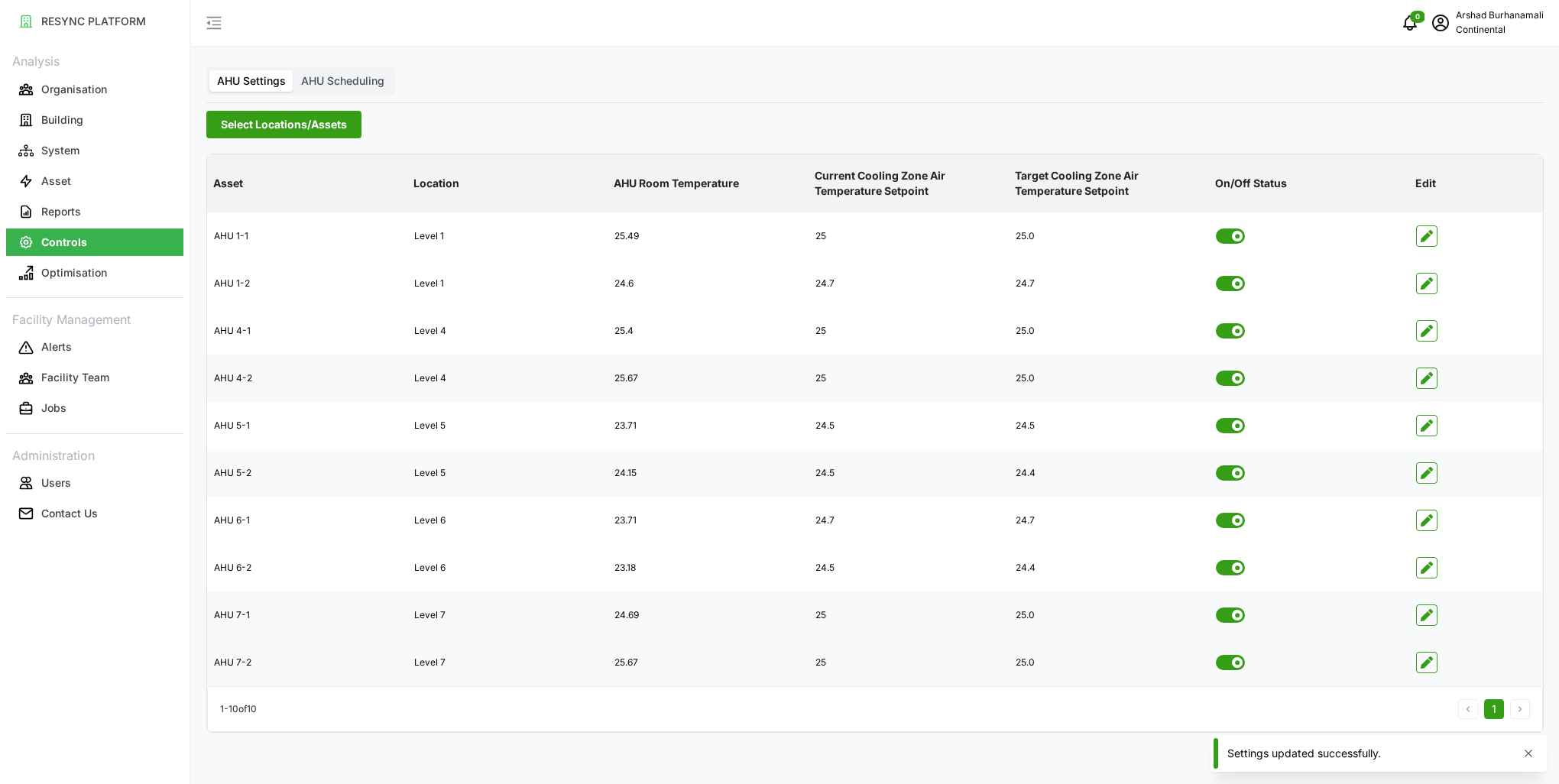
click at [241, 135] on span "Select Locations/Assets" at bounding box center [283, 125] width 126 height 26
click at [258, 239] on span "Select CA3" at bounding box center [257, 237] width 10 height 10
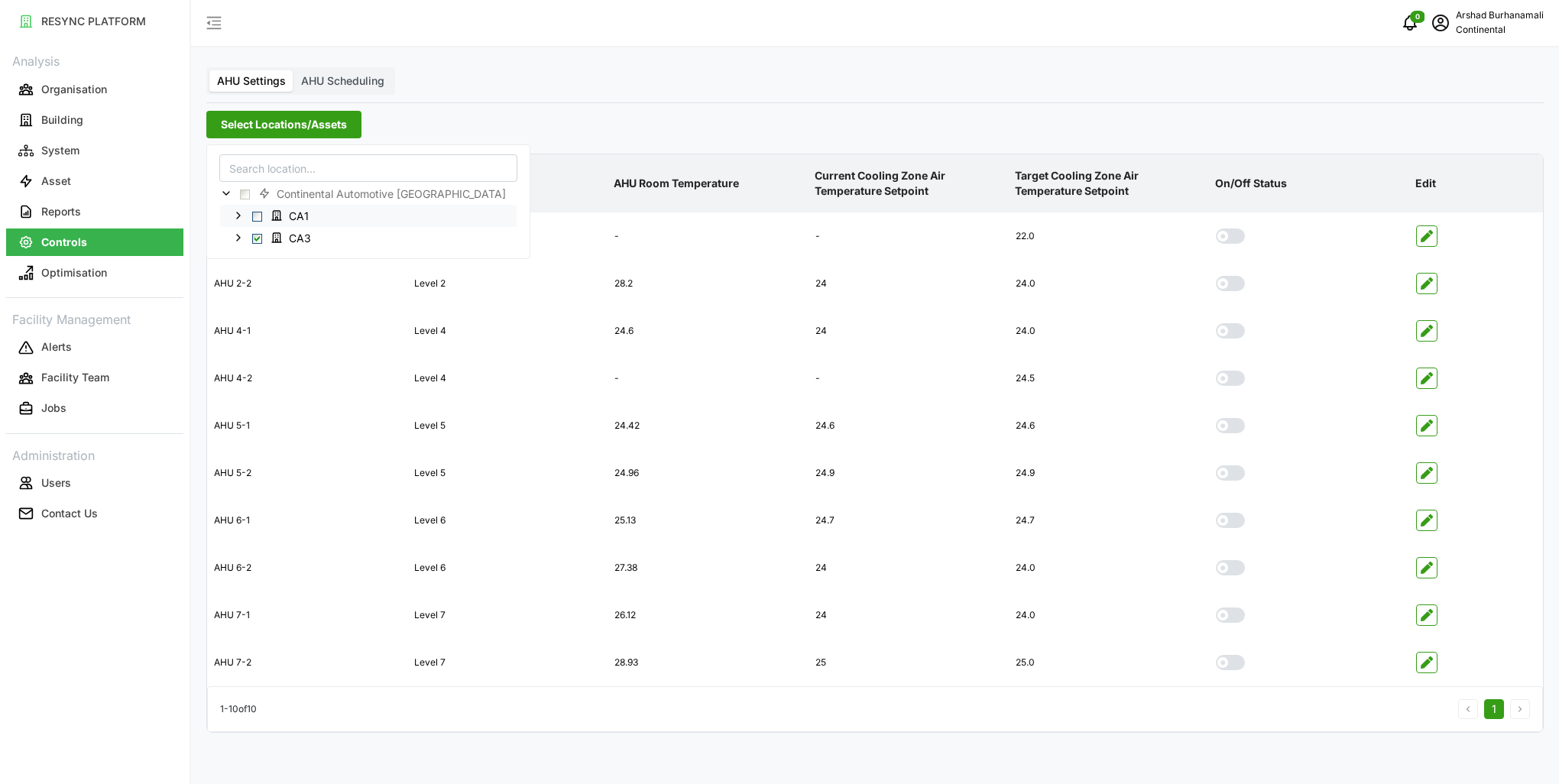
click at [256, 220] on span "Select CA1" at bounding box center [257, 216] width 10 height 10
click at [705, 187] on p "AHU Room Temperature" at bounding box center [707, 183] width 194 height 39
